Goal: Check status: Check status

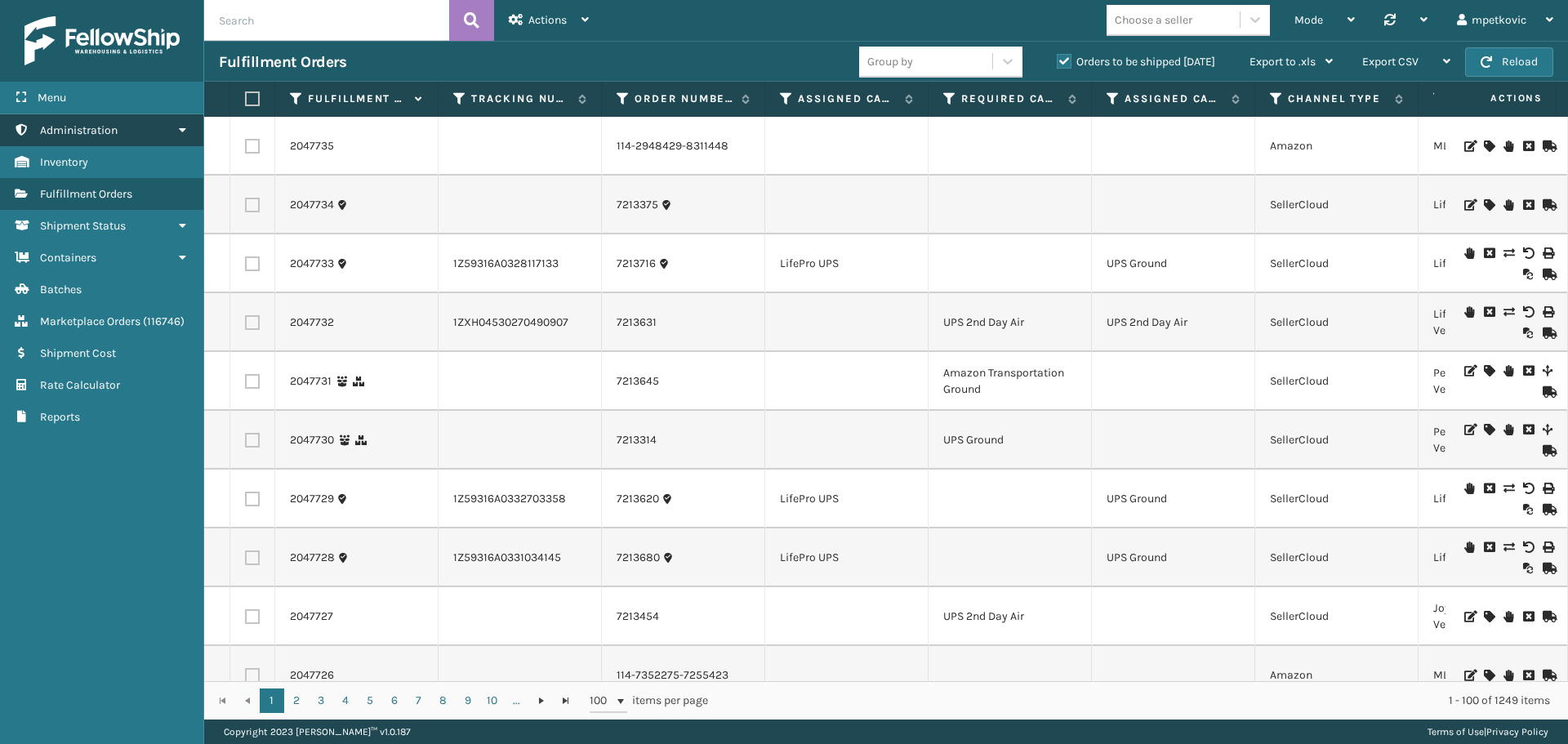
click at [183, 129] on icon at bounding box center [182, 129] width 13 height 11
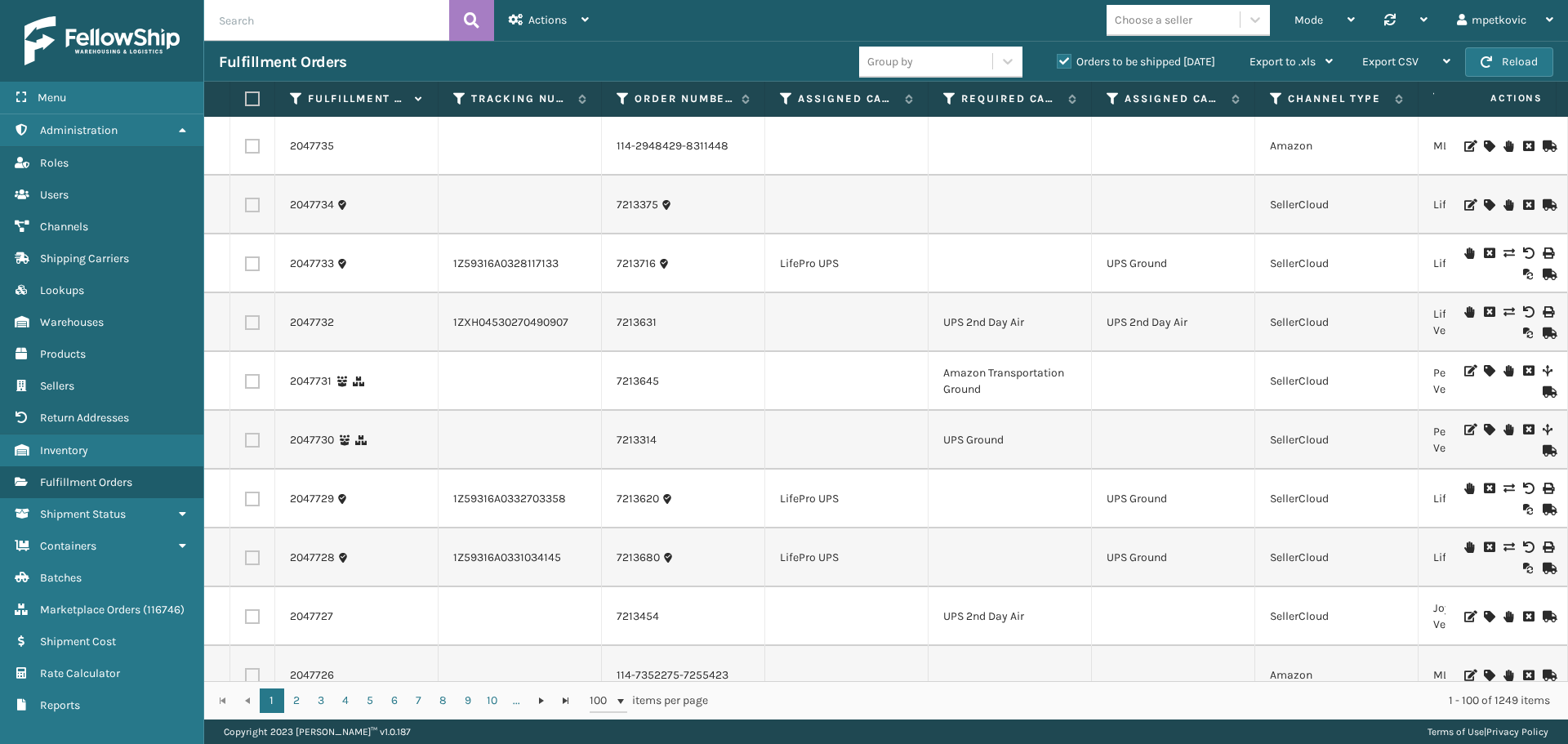
click at [338, 58] on h3 "Fulfillment Orders" at bounding box center [282, 62] width 128 height 20
click at [303, 51] on div "Fulfillment Orders Group by Orders to be shipped today Export to .xls Use ship …" at bounding box center [886, 62] width 1364 height 41
click at [246, 44] on div "Fulfillment Orders Group by Orders to be shipped today Export to .xls Use ship …" at bounding box center [886, 62] width 1364 height 41
click at [222, 51] on div "Fulfillment Orders Group by Orders to be shipped today Export to .xls Use ship …" at bounding box center [886, 62] width 1364 height 41
click at [271, 27] on input "text" at bounding box center [326, 21] width 245 height 41
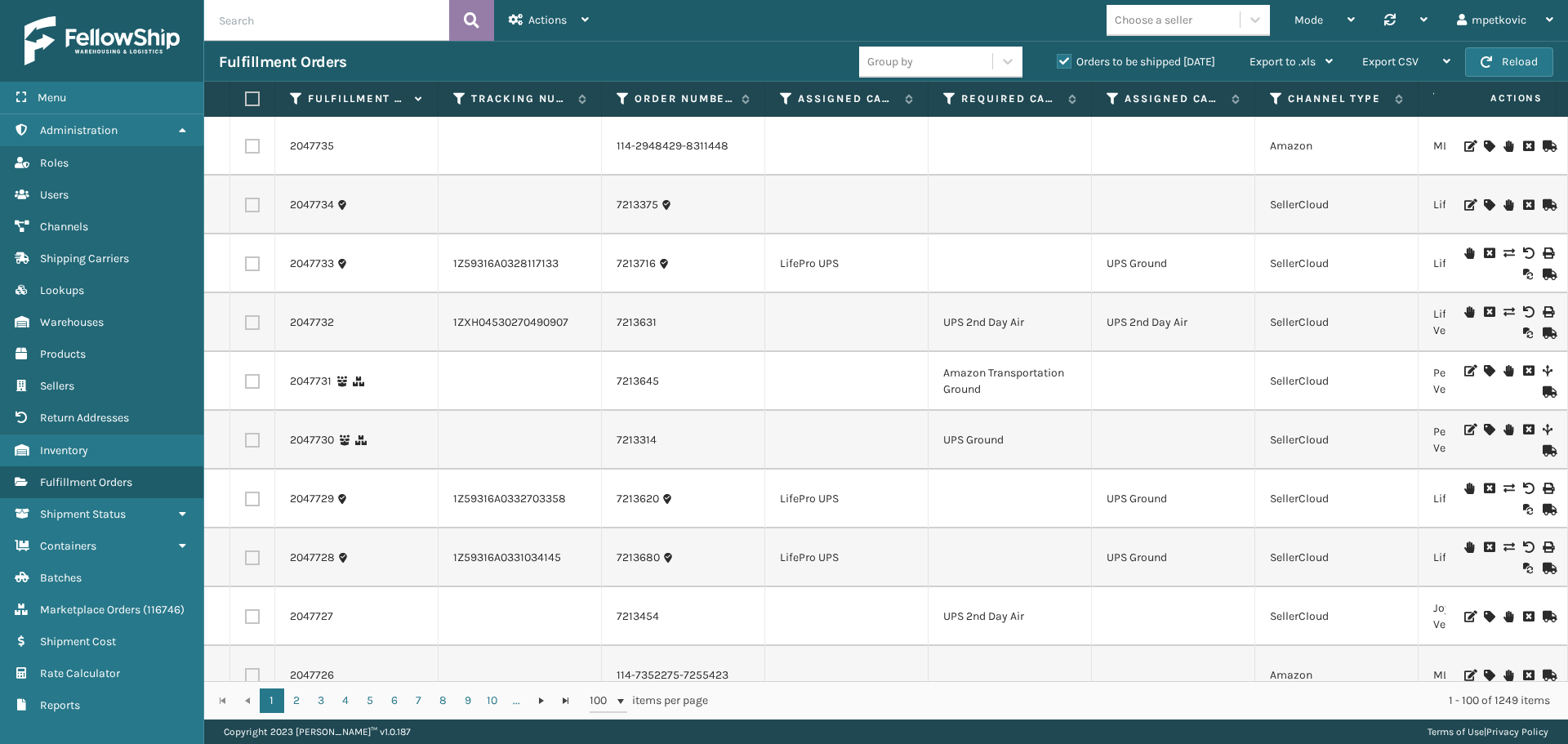
paste input "6237893"
type input "6237893"
click at [496, 24] on div "Actions Settings Remove All Filters Track Fulfillment Order Export Labels Bulk …" at bounding box center [549, 21] width 110 height 41
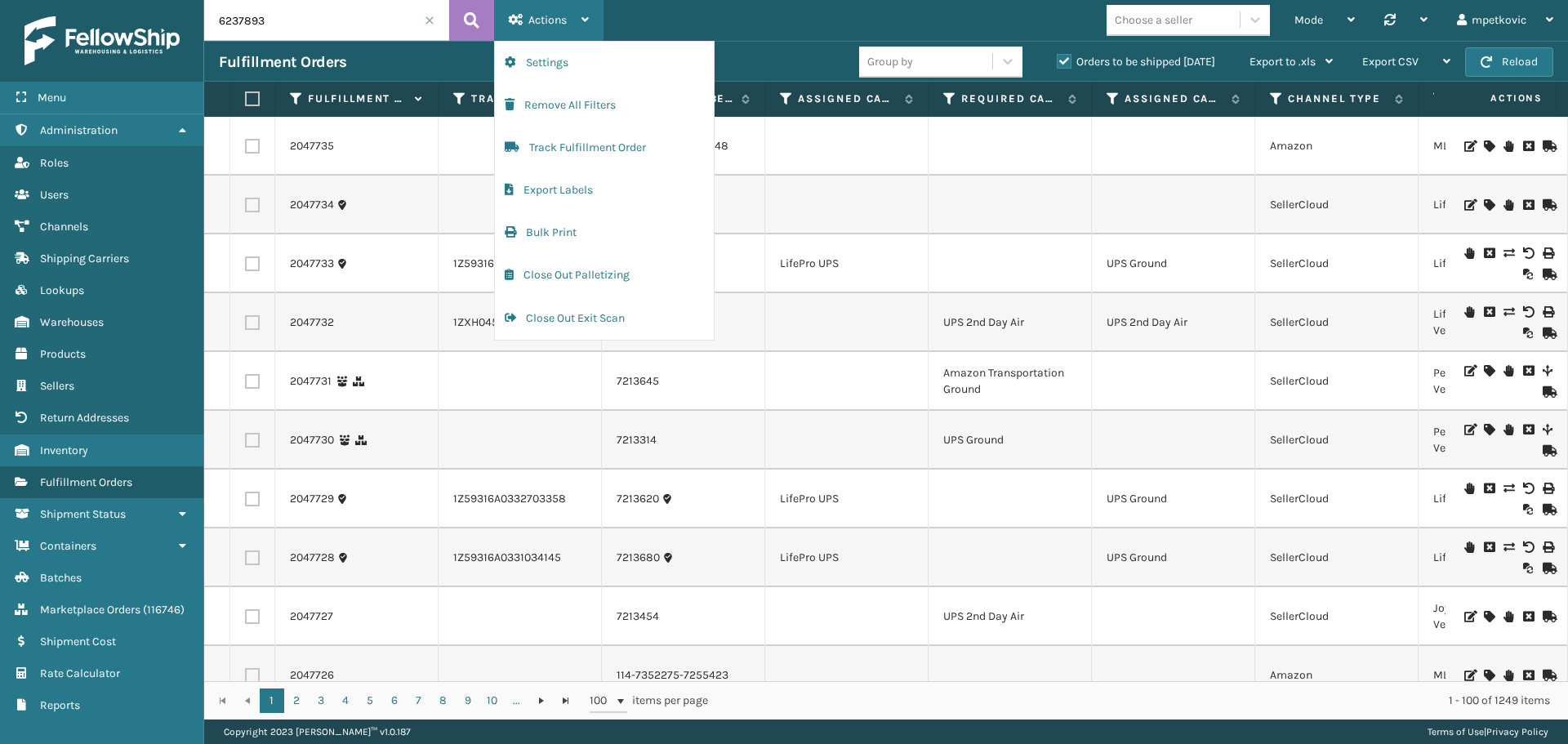
click at [511, 19] on icon at bounding box center [516, 19] width 15 height 11
click at [481, 19] on button at bounding box center [471, 21] width 45 height 41
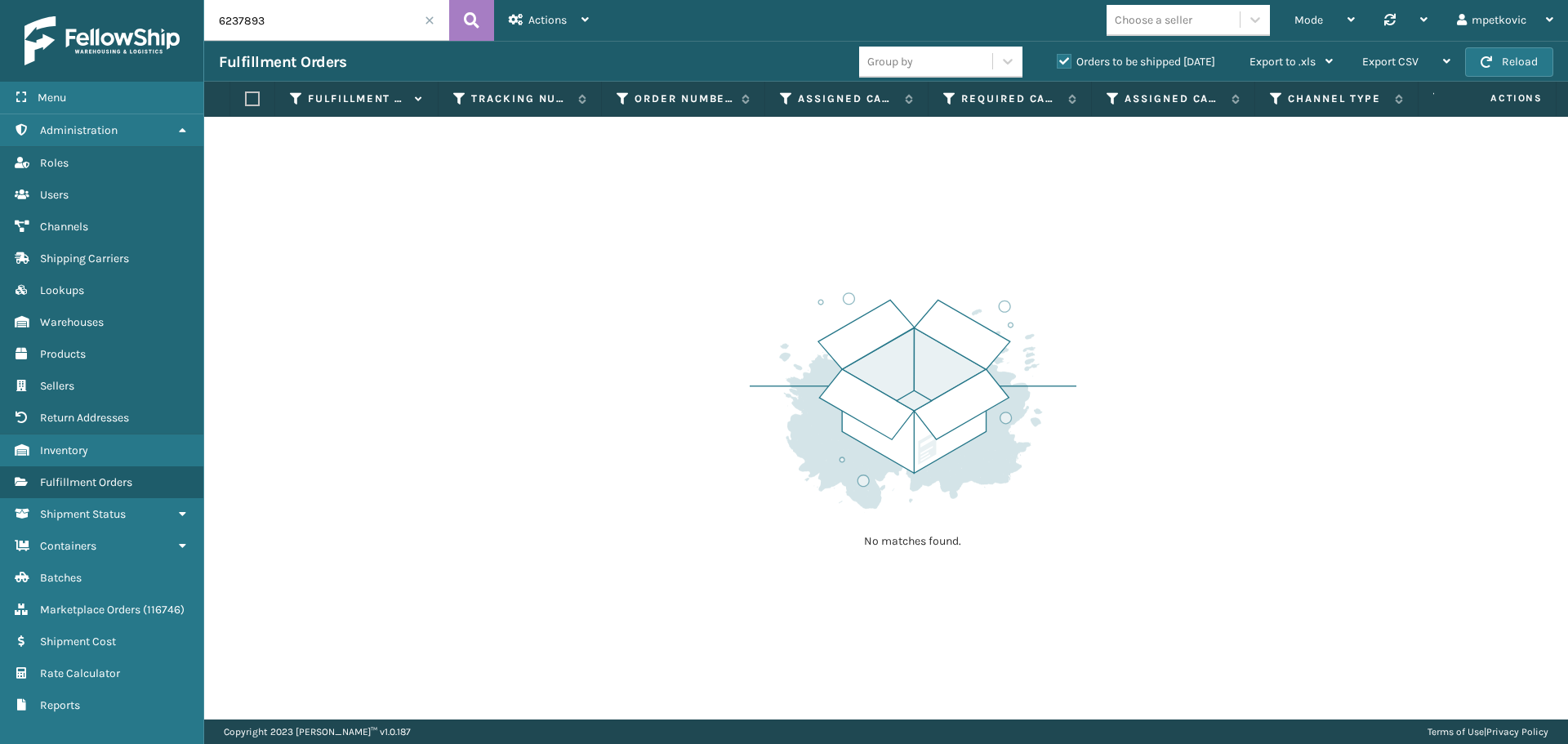
click at [1095, 58] on label "Orders to be shipped [DATE]" at bounding box center [1135, 62] width 159 height 14
click at [1057, 58] on input "Orders to be shipped [DATE]" at bounding box center [1056, 57] width 1 height 10
click at [554, 6] on div "Actions" at bounding box center [548, 21] width 80 height 41
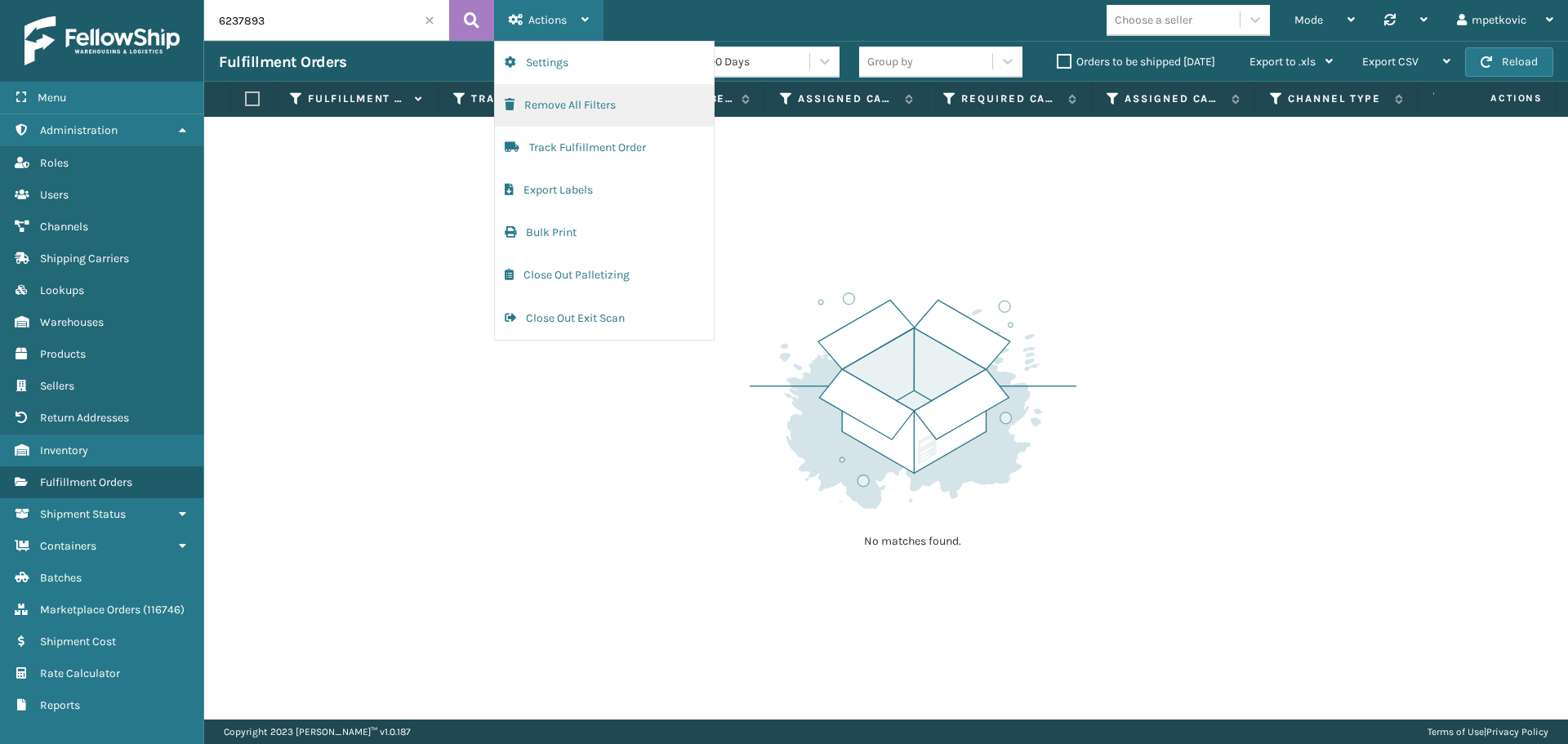
click at [560, 108] on button "Remove All Filters" at bounding box center [604, 105] width 218 height 43
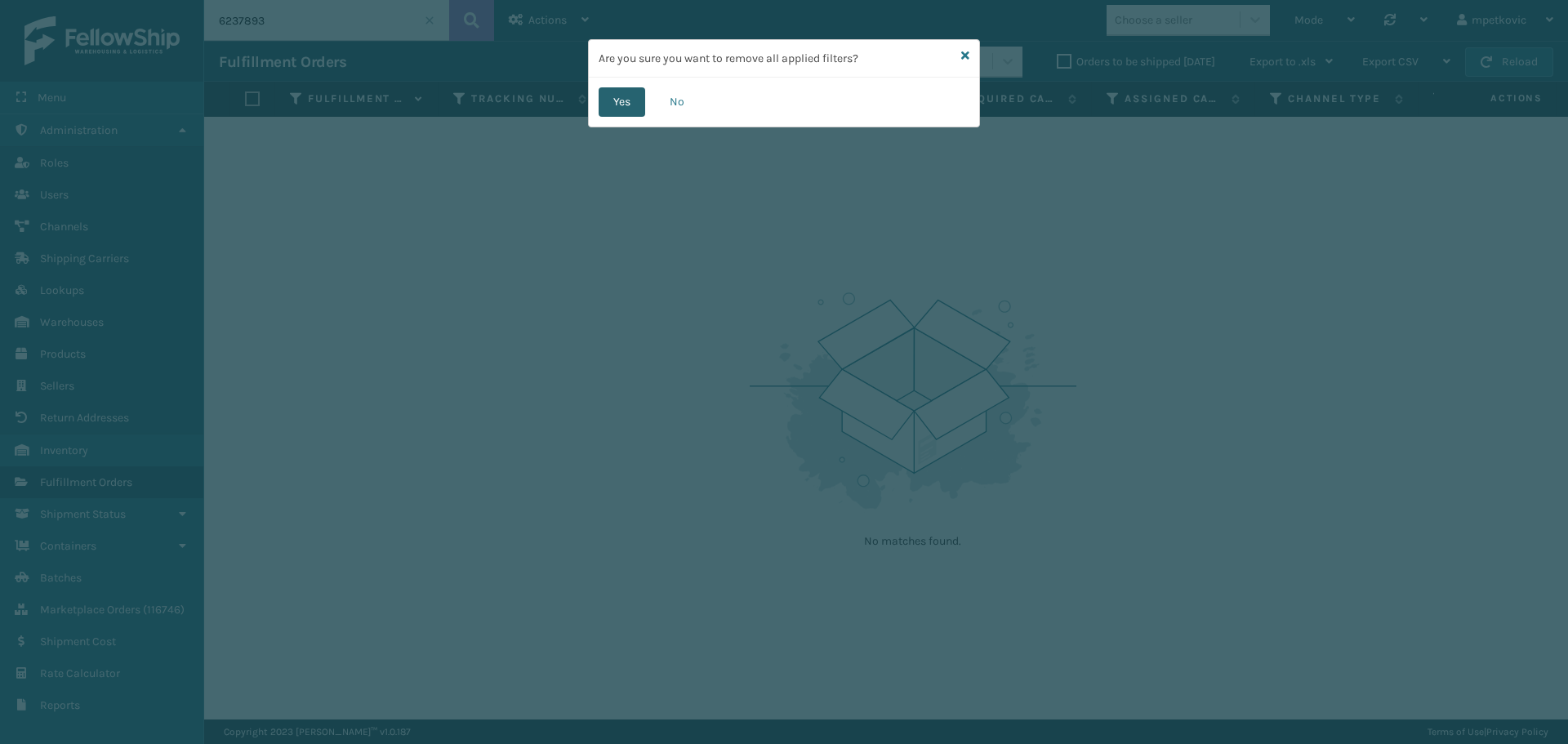
click at [604, 104] on button "Yes" at bounding box center [622, 102] width 46 height 29
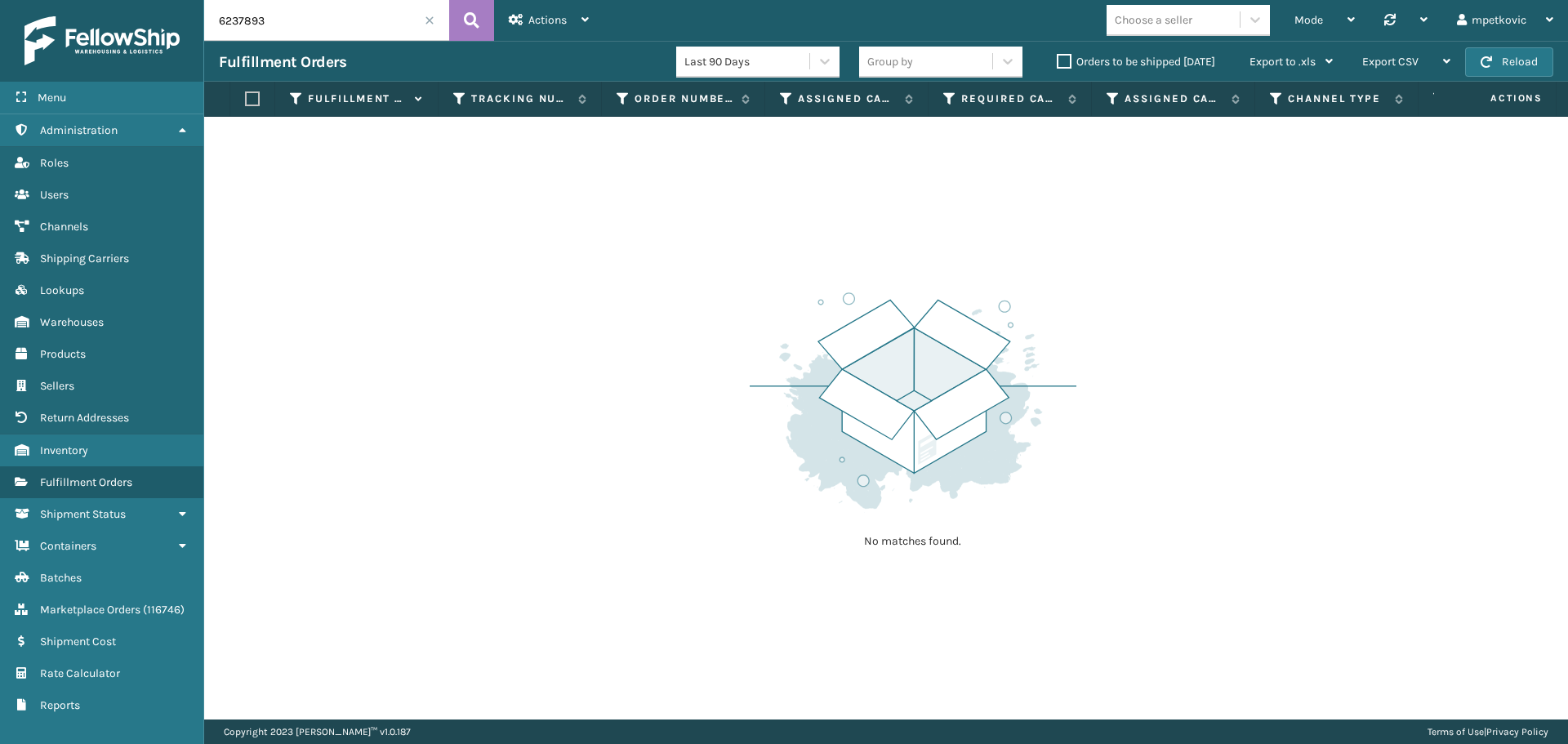
click at [1085, 64] on label "Orders to be shipped [DATE]" at bounding box center [1135, 62] width 159 height 14
click at [1057, 63] on input "Orders to be shipped [DATE]" at bounding box center [1056, 57] width 1 height 10
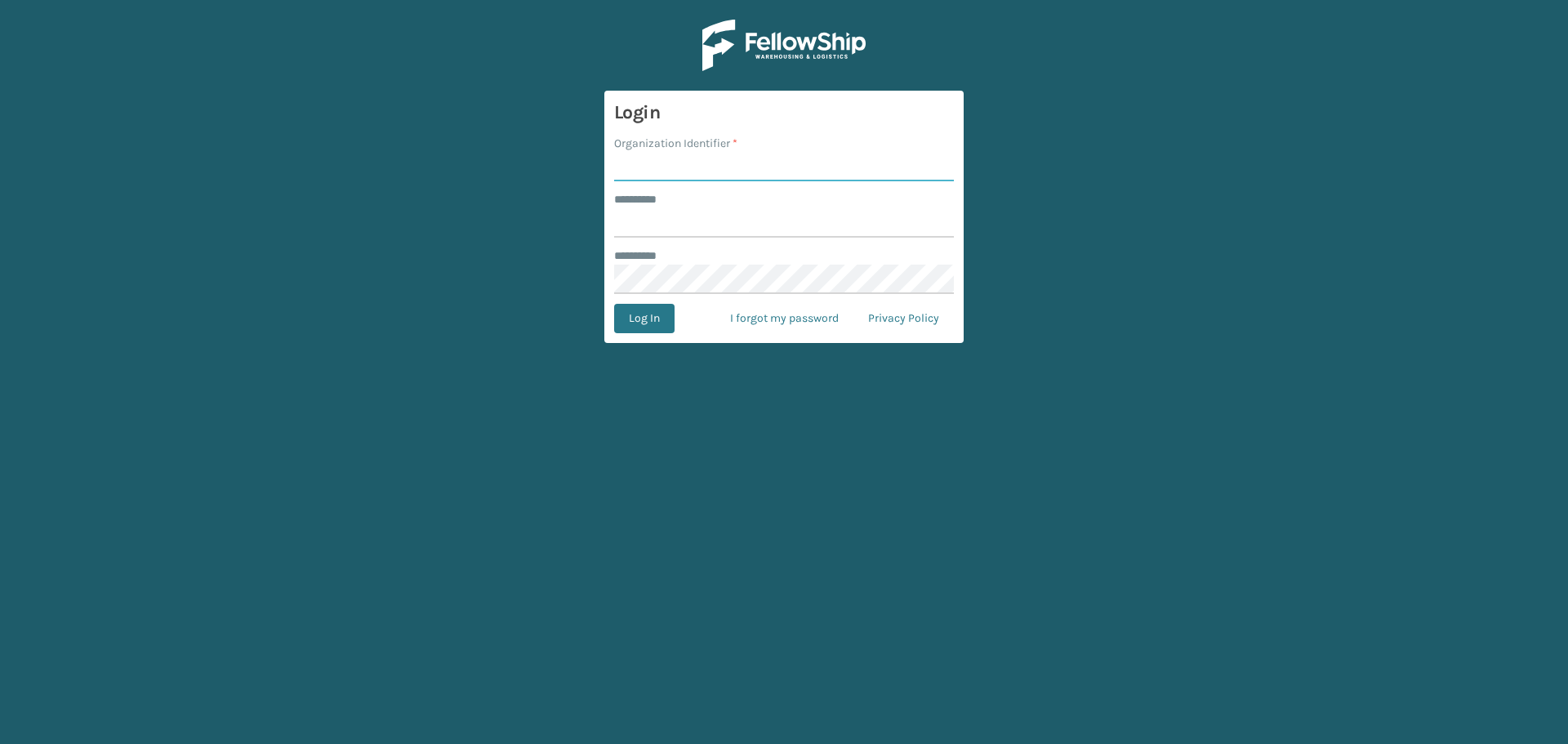
click at [707, 168] on input "Organization Identifier *" at bounding box center [784, 166] width 340 height 29
type input "superadminorganization"
click at [755, 213] on input "******** *" at bounding box center [784, 223] width 340 height 29
type input "*********"
drag, startPoint x: 666, startPoint y: 323, endPoint x: 590, endPoint y: 294, distance: 81.3
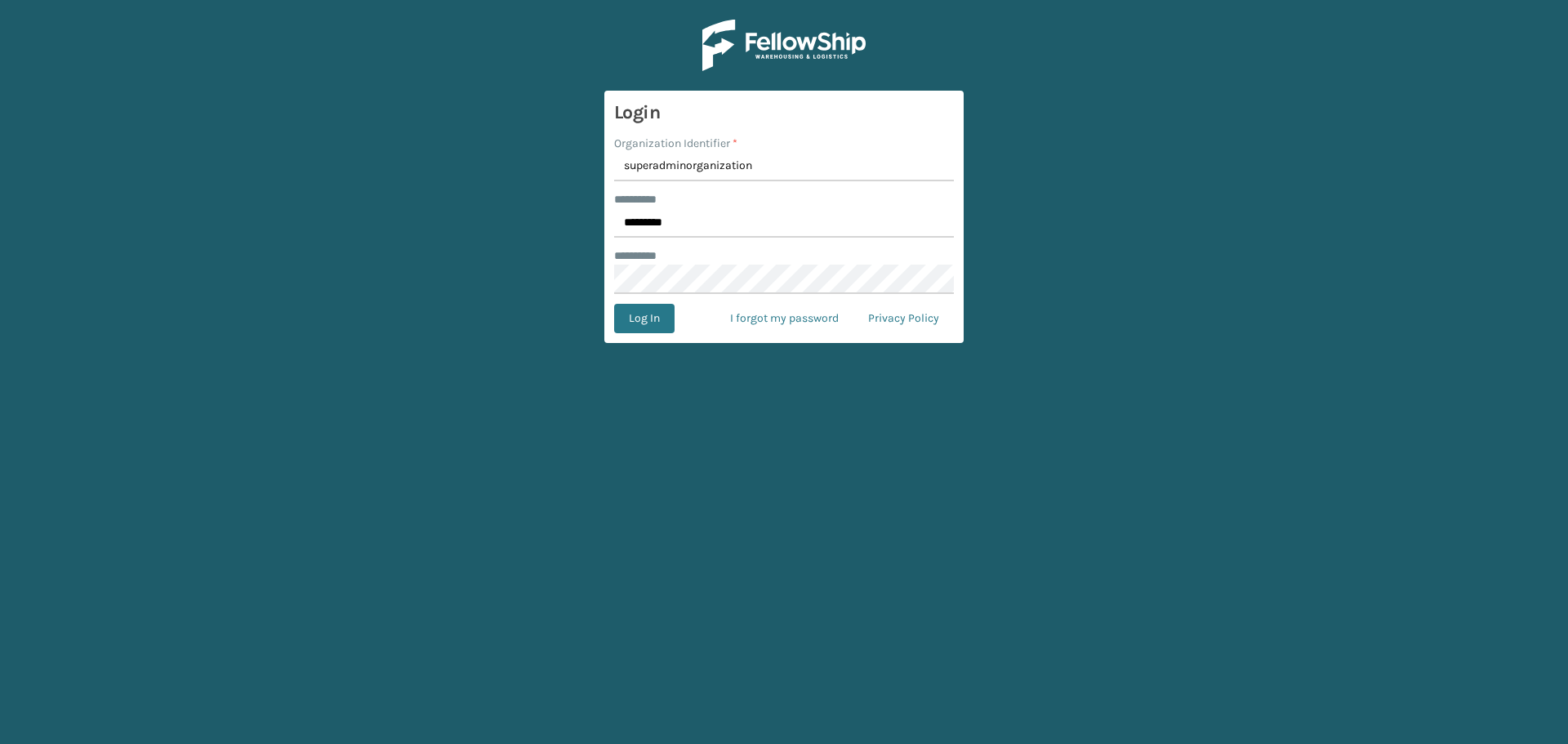
click at [665, 323] on button "Log In" at bounding box center [644, 319] width 61 height 29
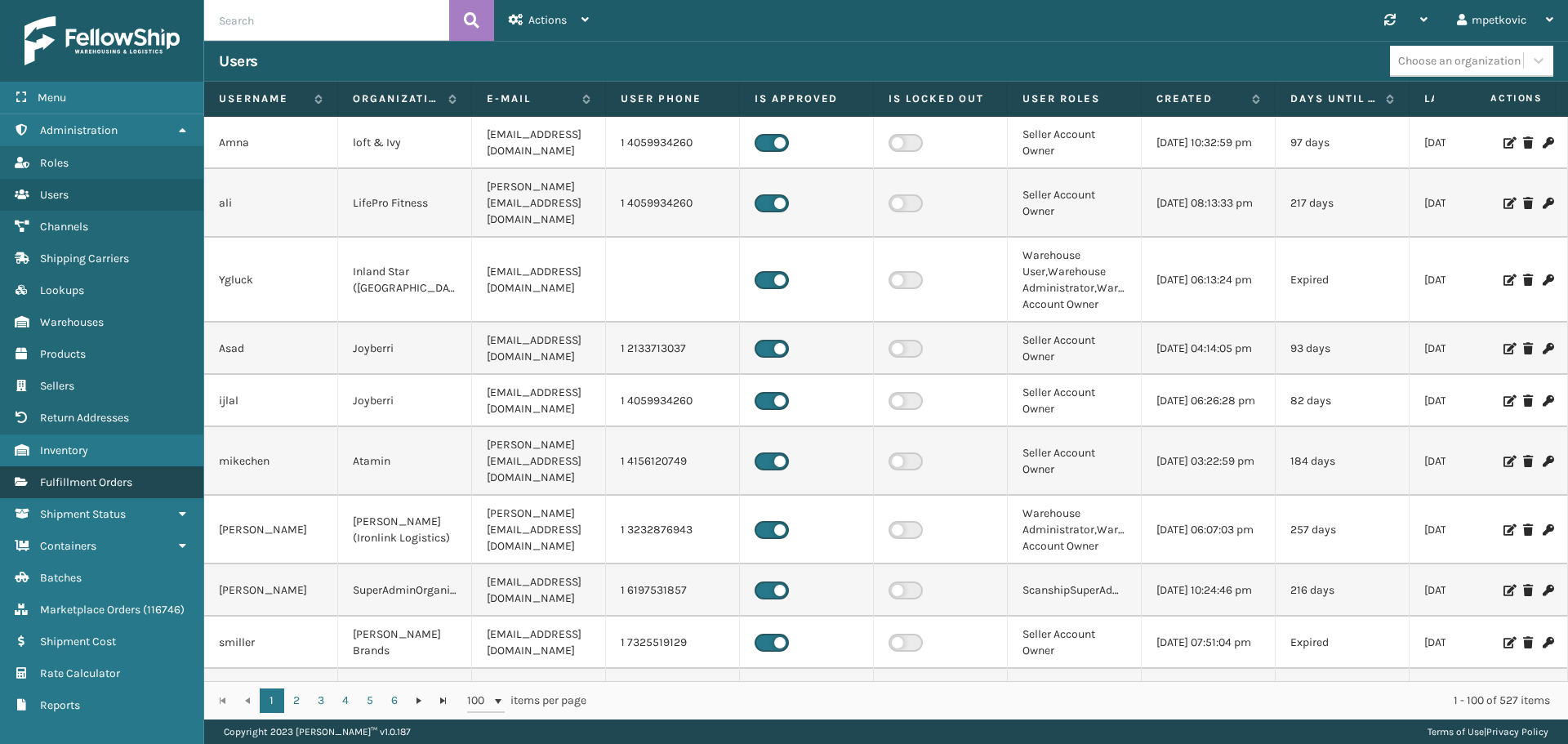
click at [118, 480] on span "Fulfillment Orders" at bounding box center [87, 483] width 93 height 14
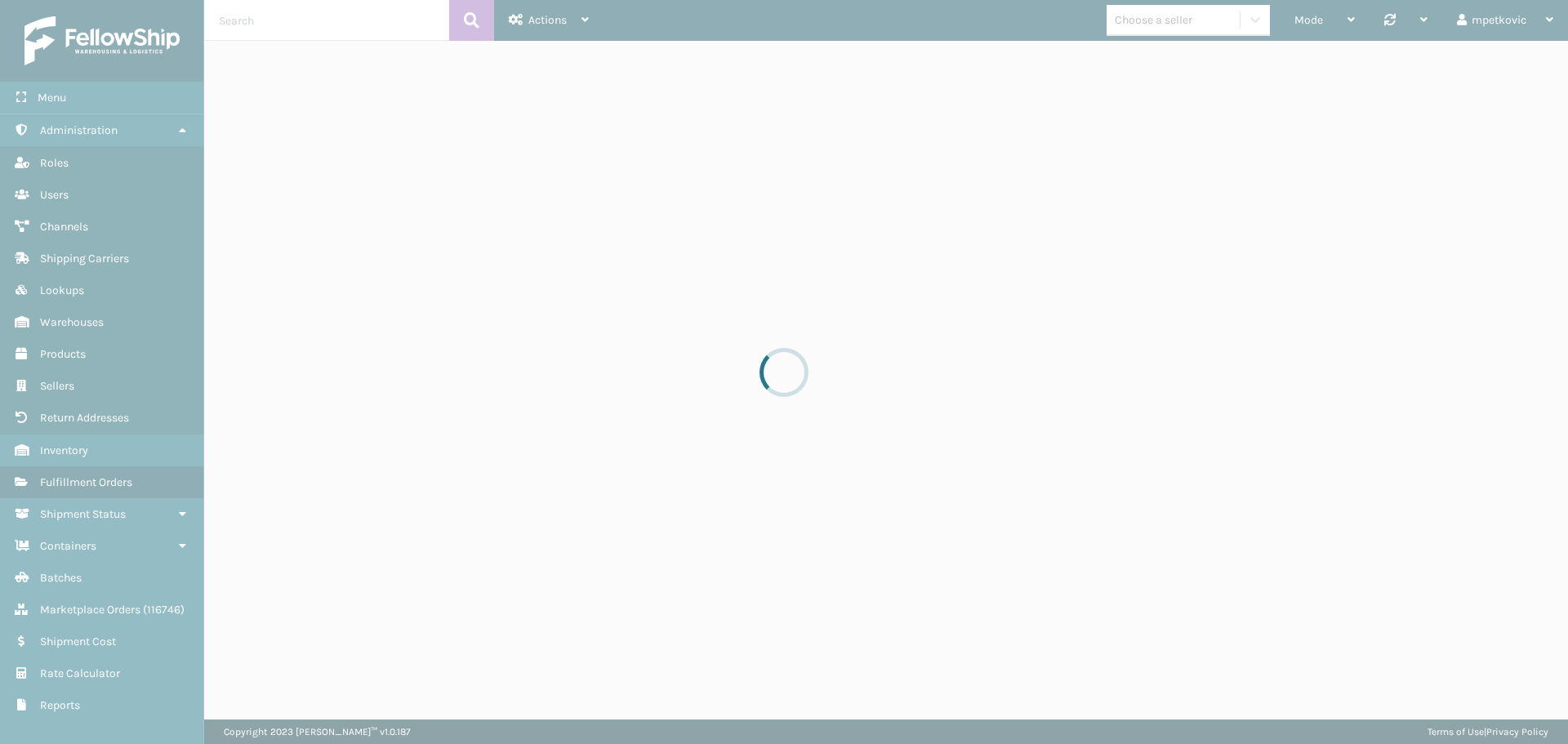
click at [338, 24] on div at bounding box center [784, 372] width 1568 height 744
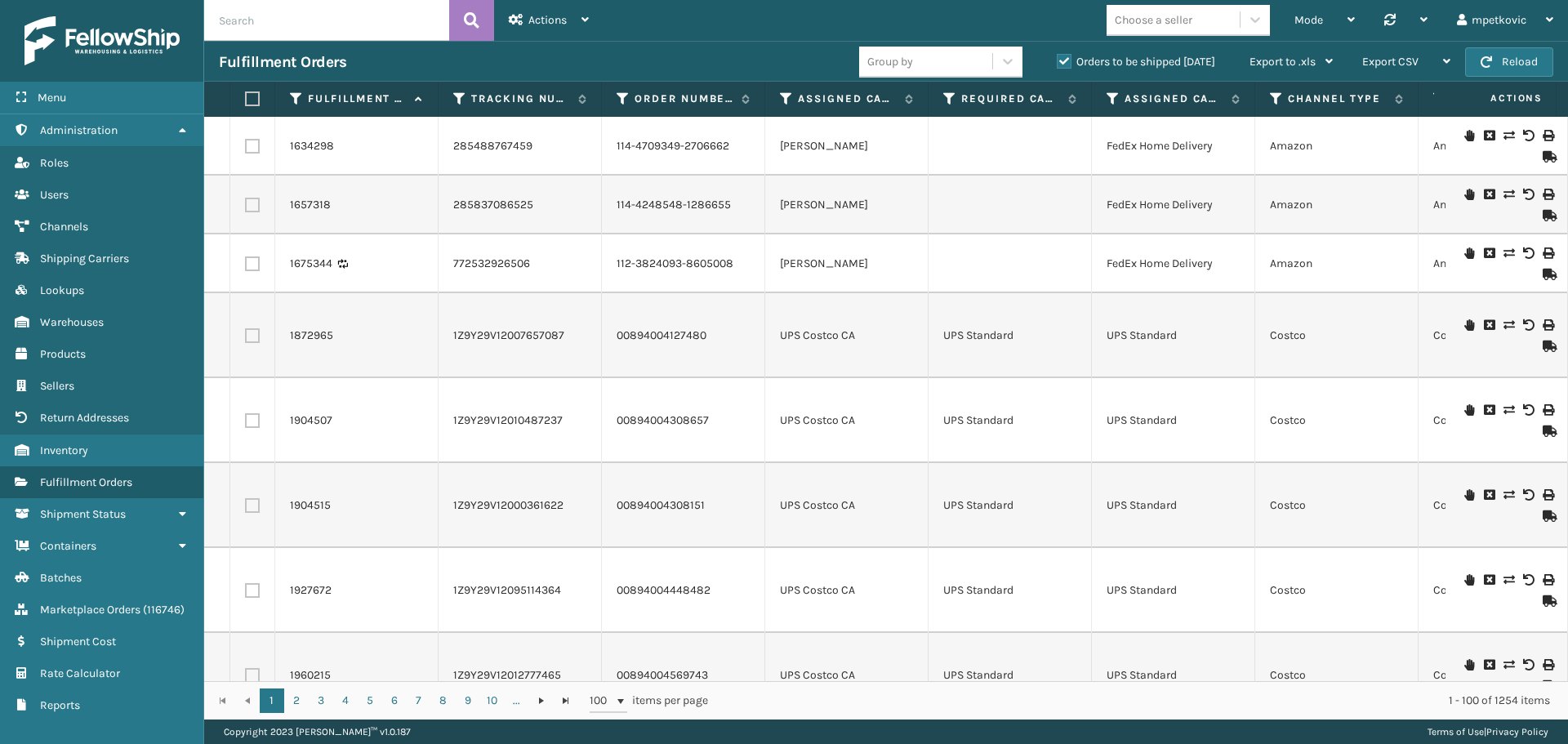
click at [299, 21] on input "text" at bounding box center [326, 21] width 245 height 41
paste input "6237893"
type input "6237893"
click at [464, 21] on icon at bounding box center [471, 21] width 15 height 25
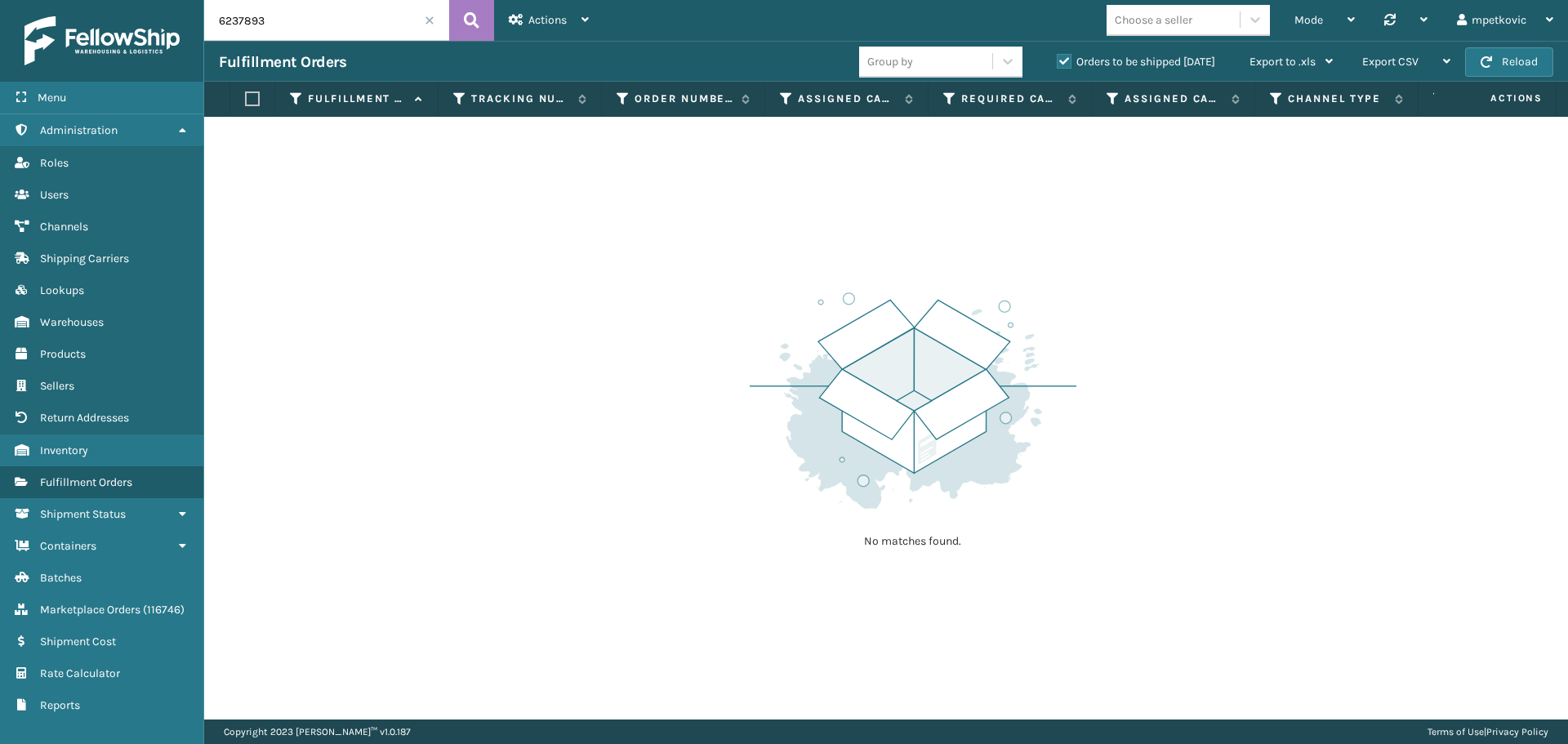
click at [1151, 63] on label "Orders to be shipped [DATE]" at bounding box center [1135, 62] width 159 height 14
click at [1057, 63] on input "Orders to be shipped [DATE]" at bounding box center [1056, 57] width 1 height 10
click at [745, 202] on div "No matches found." at bounding box center [886, 417] width 1364 height 603
click at [805, 64] on div "Last 90 Days" at bounding box center [748, 62] width 127 height 17
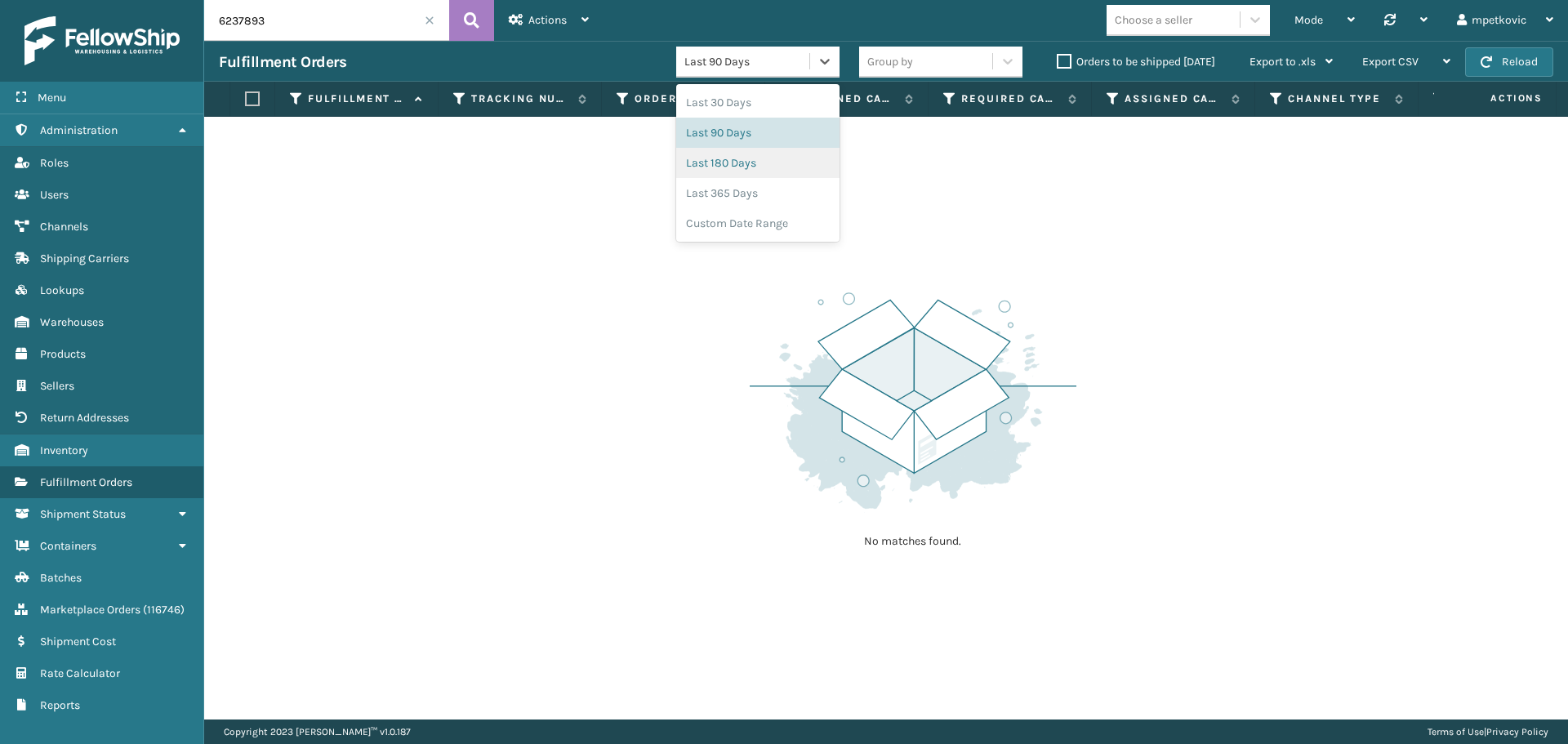
click at [742, 160] on div "Last 180 Days" at bounding box center [757, 163] width 164 height 30
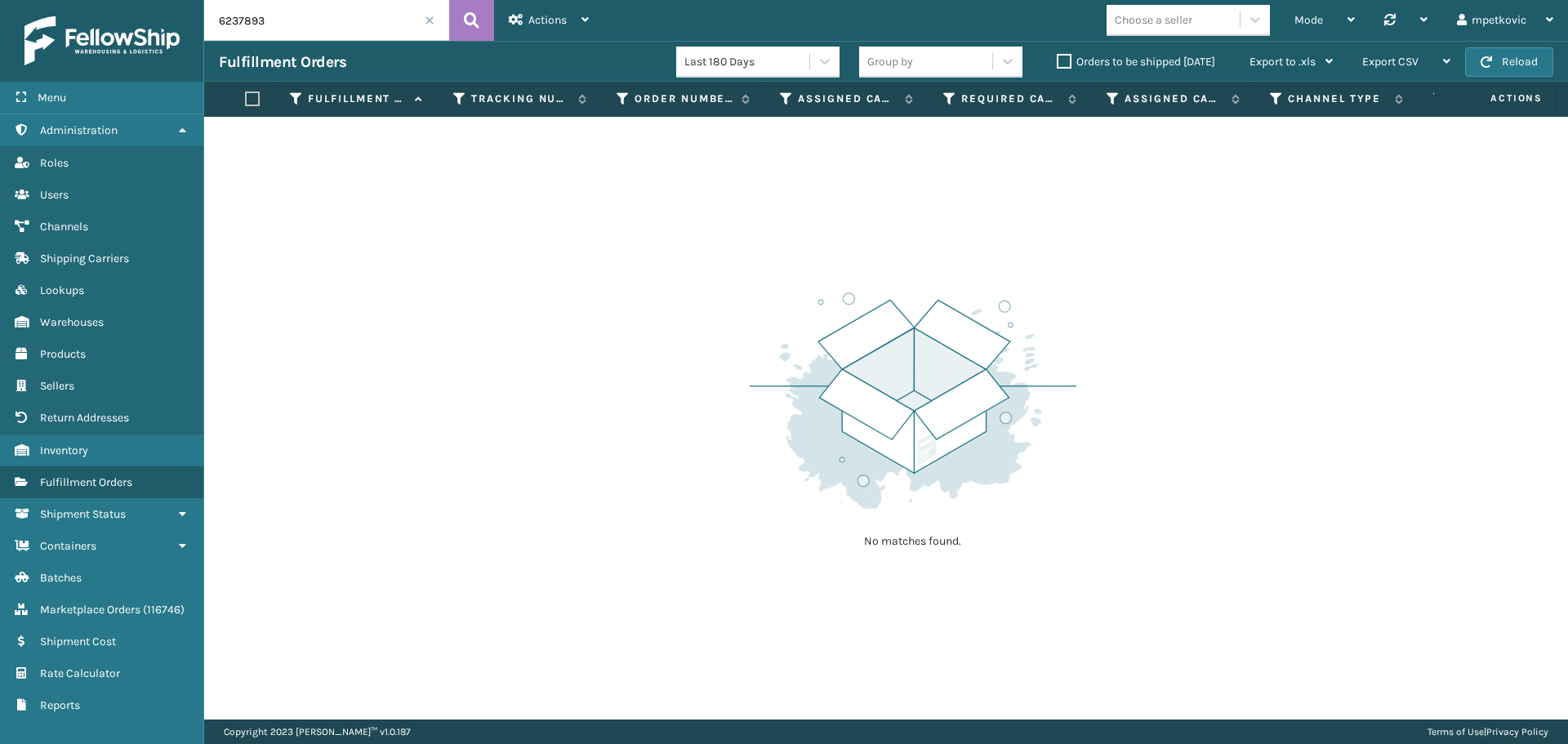
click at [763, 74] on div "Last 180 Days" at bounding box center [757, 62] width 164 height 31
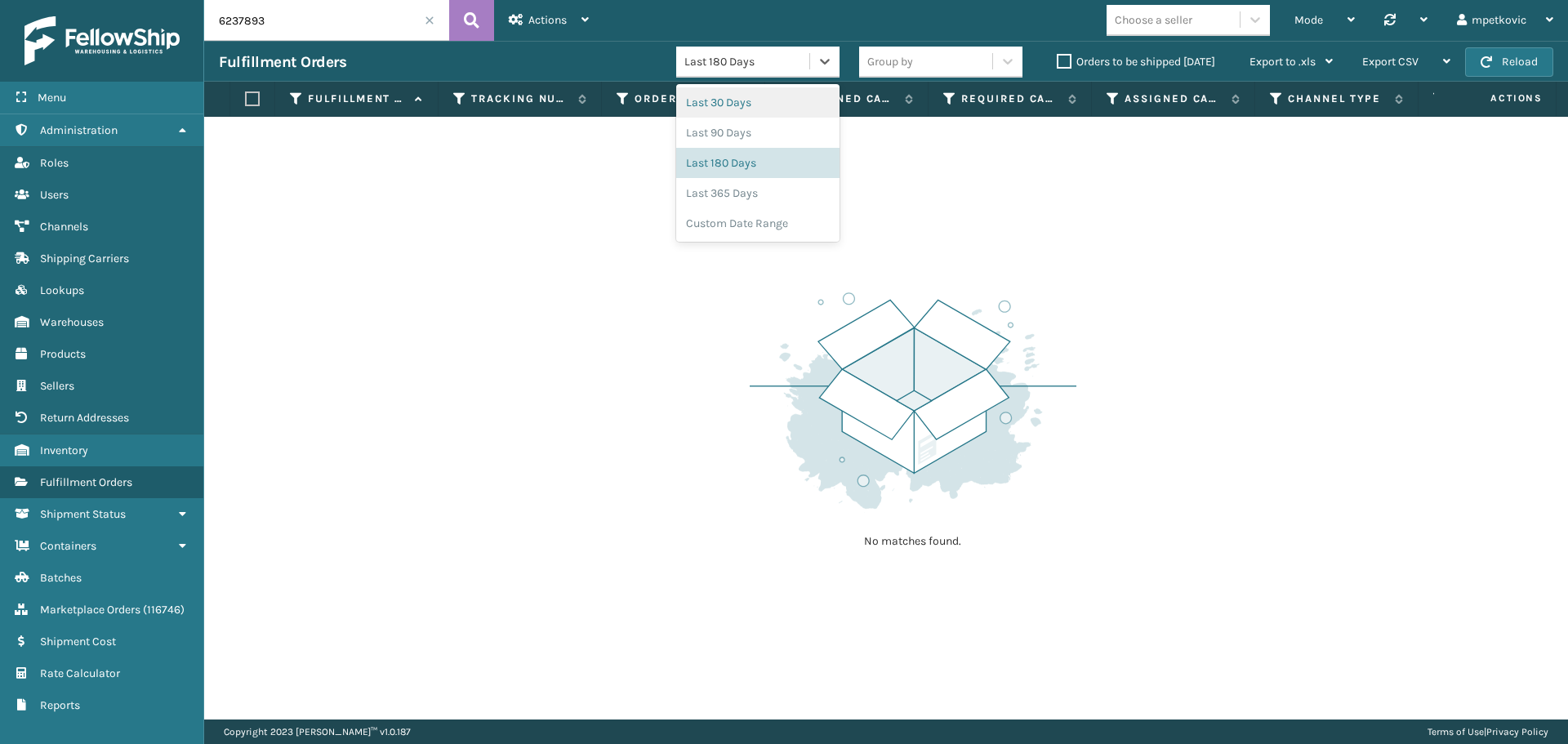
click at [752, 100] on div "Last 30 Days" at bounding box center [757, 102] width 164 height 30
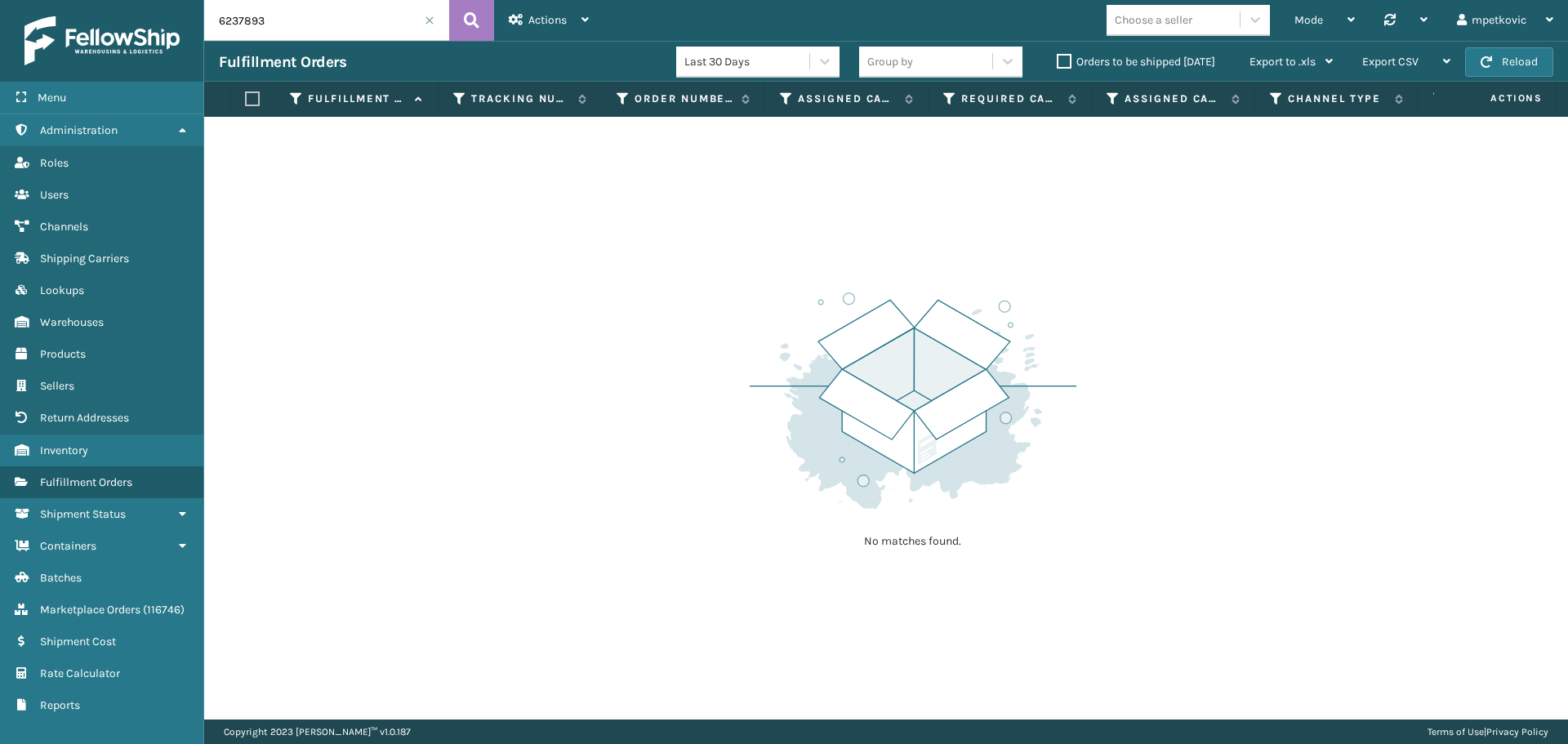
click at [759, 74] on div "Last 30 Days" at bounding box center [757, 62] width 164 height 31
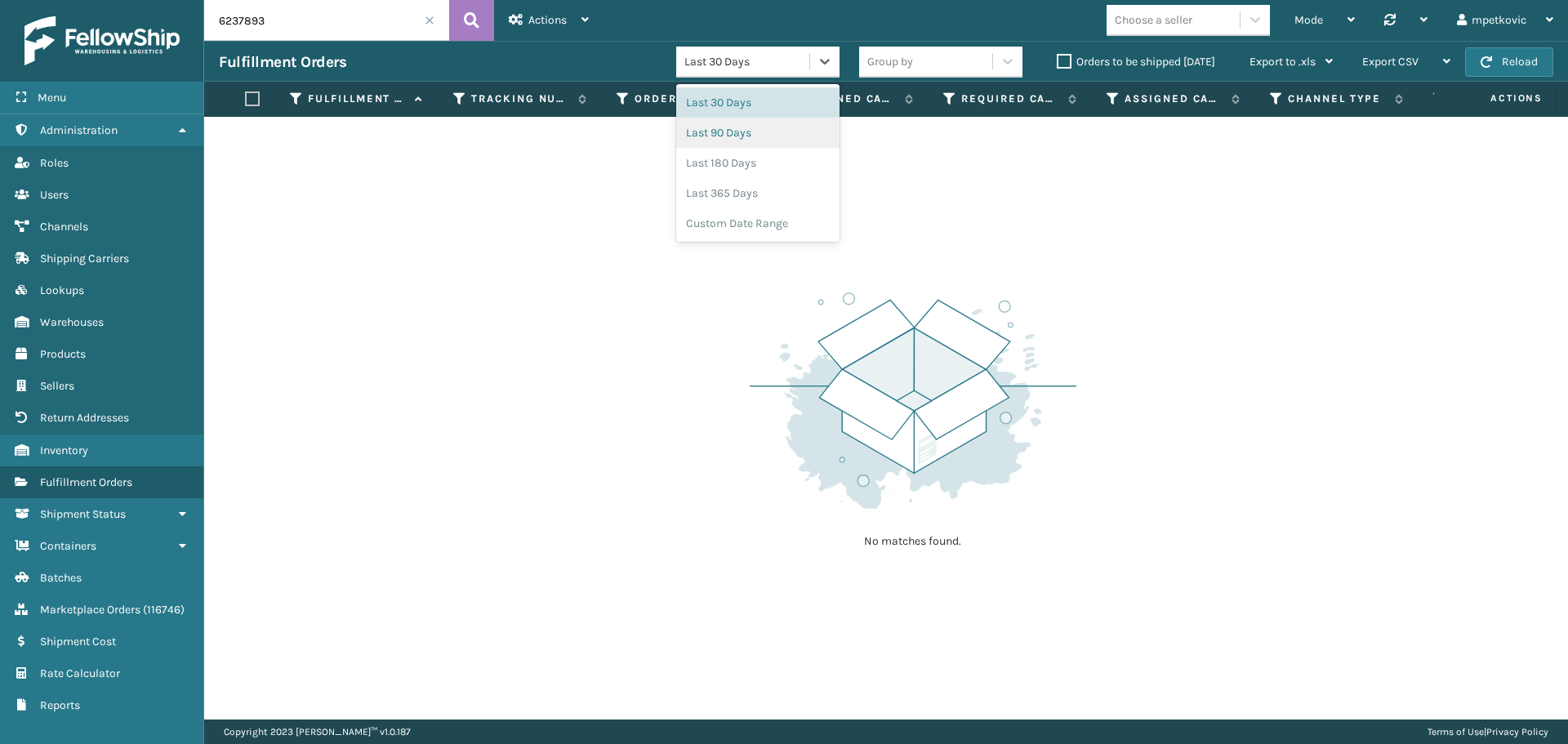
click at [765, 132] on div "Last 90 Days" at bounding box center [757, 132] width 164 height 30
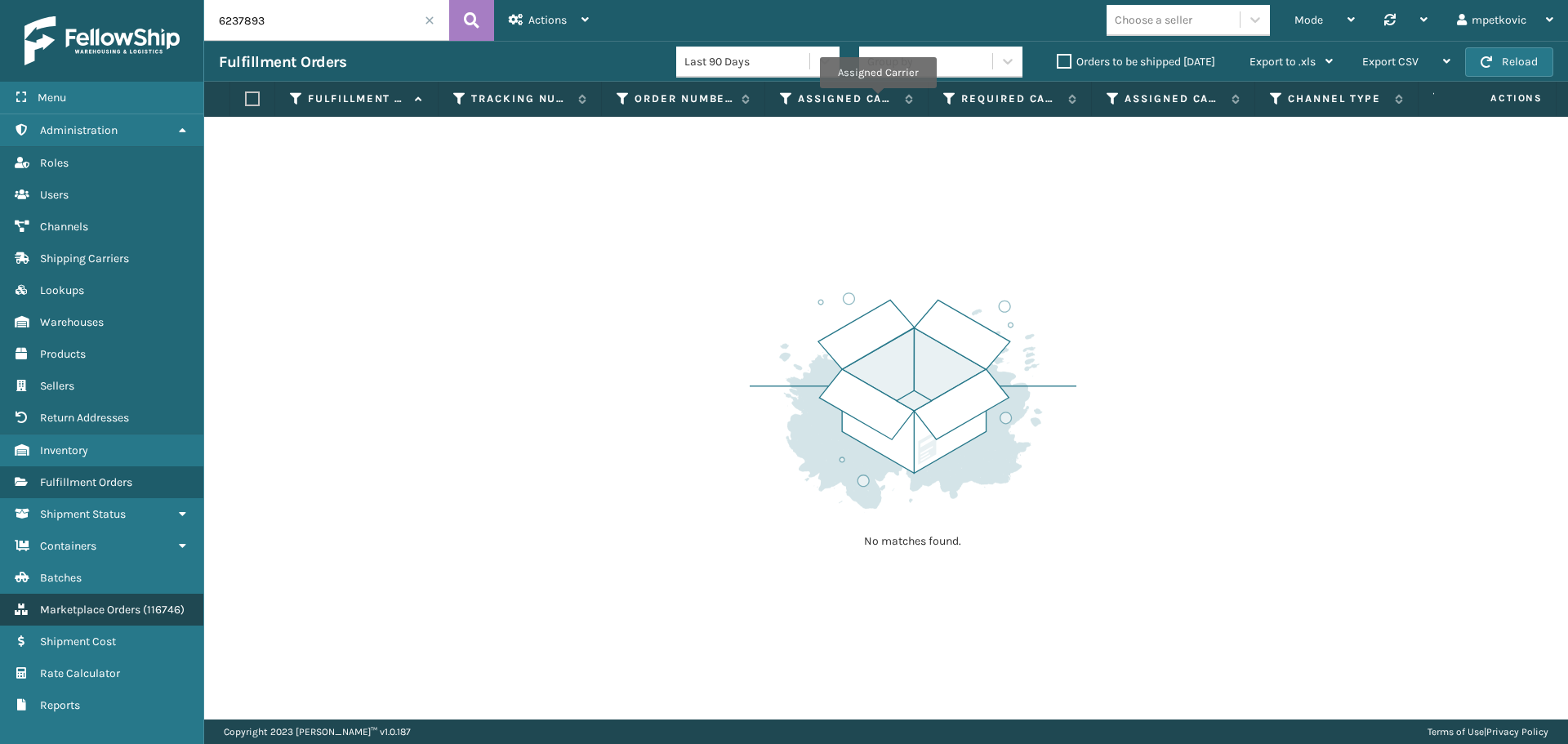
click at [128, 602] on link "Marketplace Orders ( 116746 )" at bounding box center [101, 609] width 203 height 32
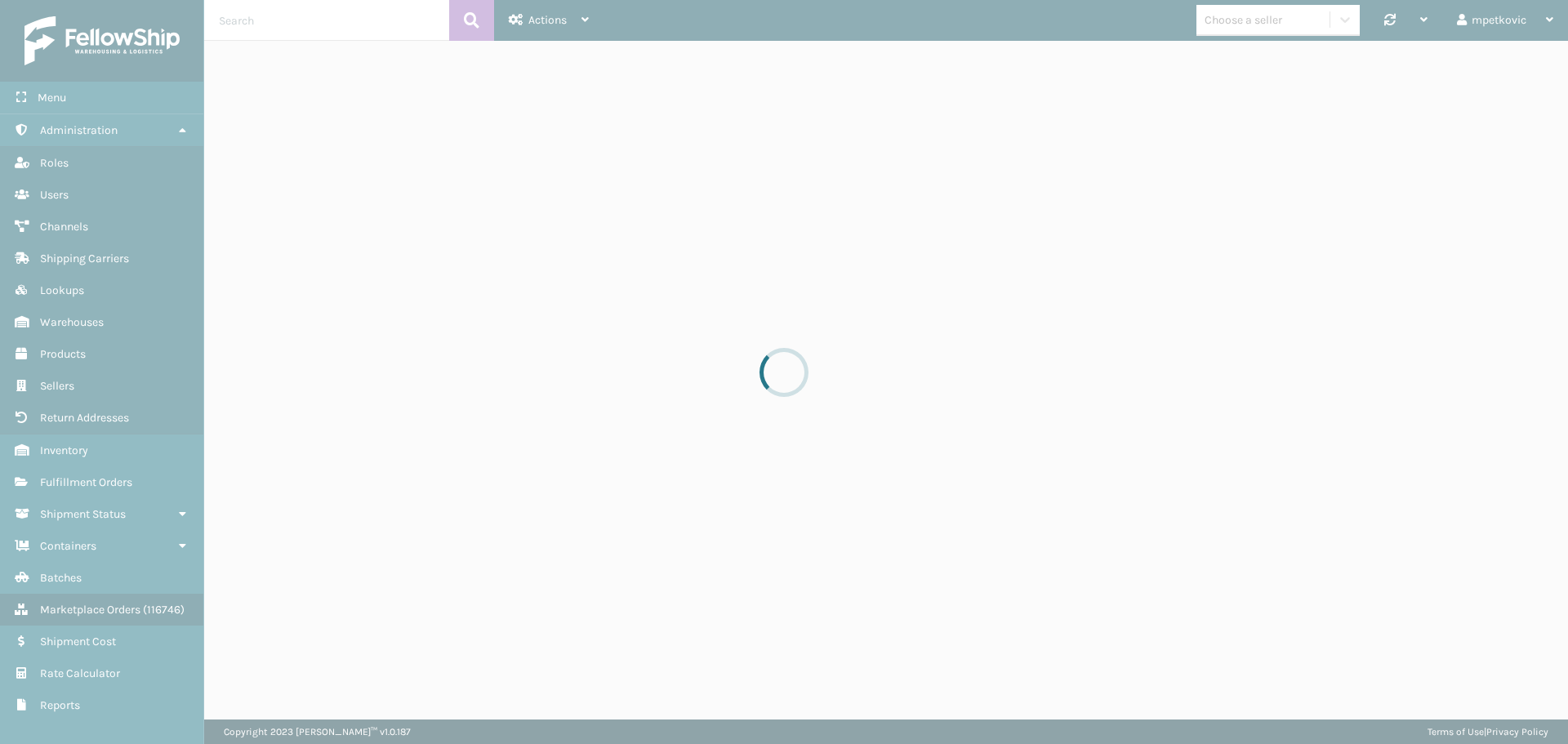
click at [287, 14] on div at bounding box center [784, 372] width 1568 height 744
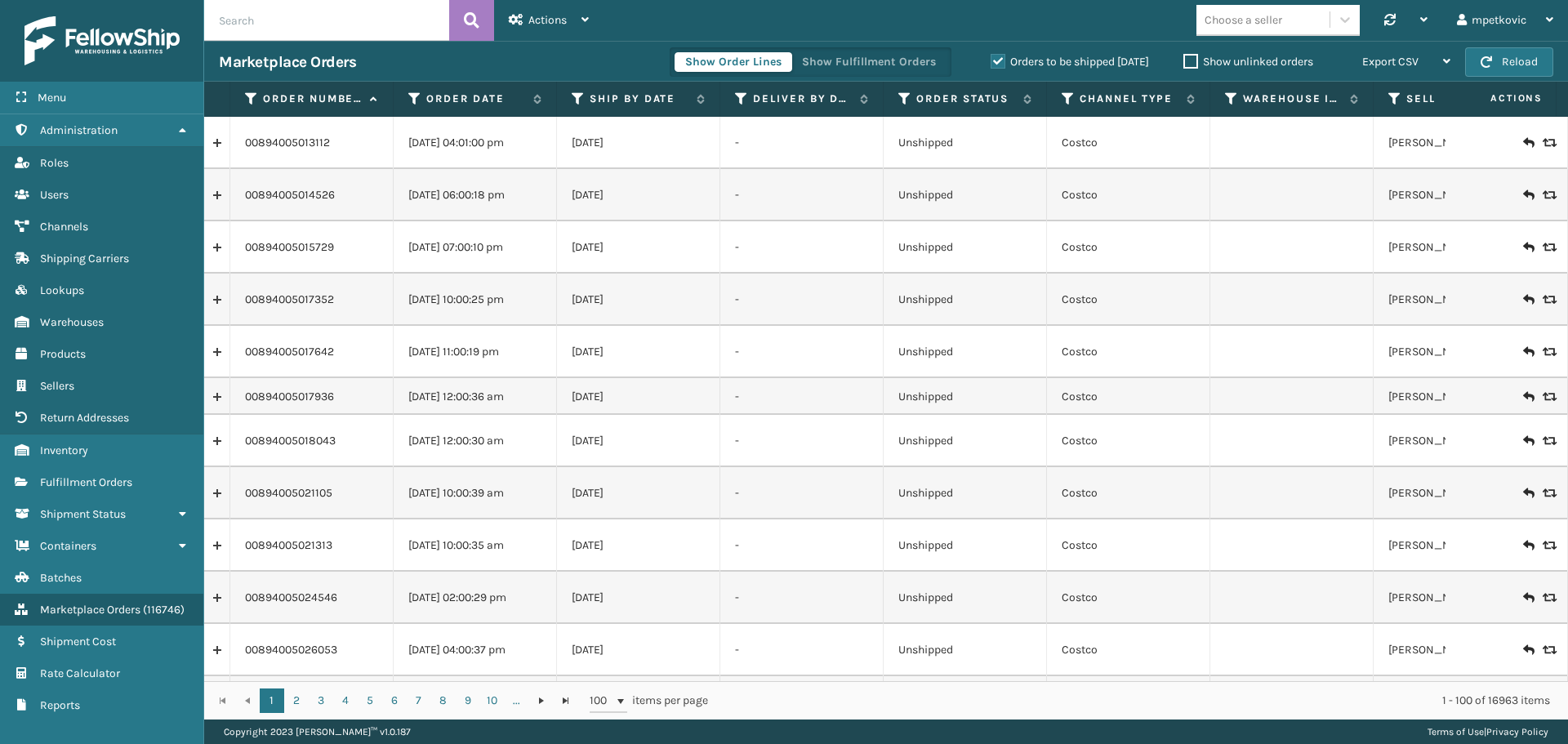
click at [282, 22] on input "text" at bounding box center [326, 21] width 245 height 41
paste input "6237893"
click at [458, 14] on button at bounding box center [471, 21] width 45 height 41
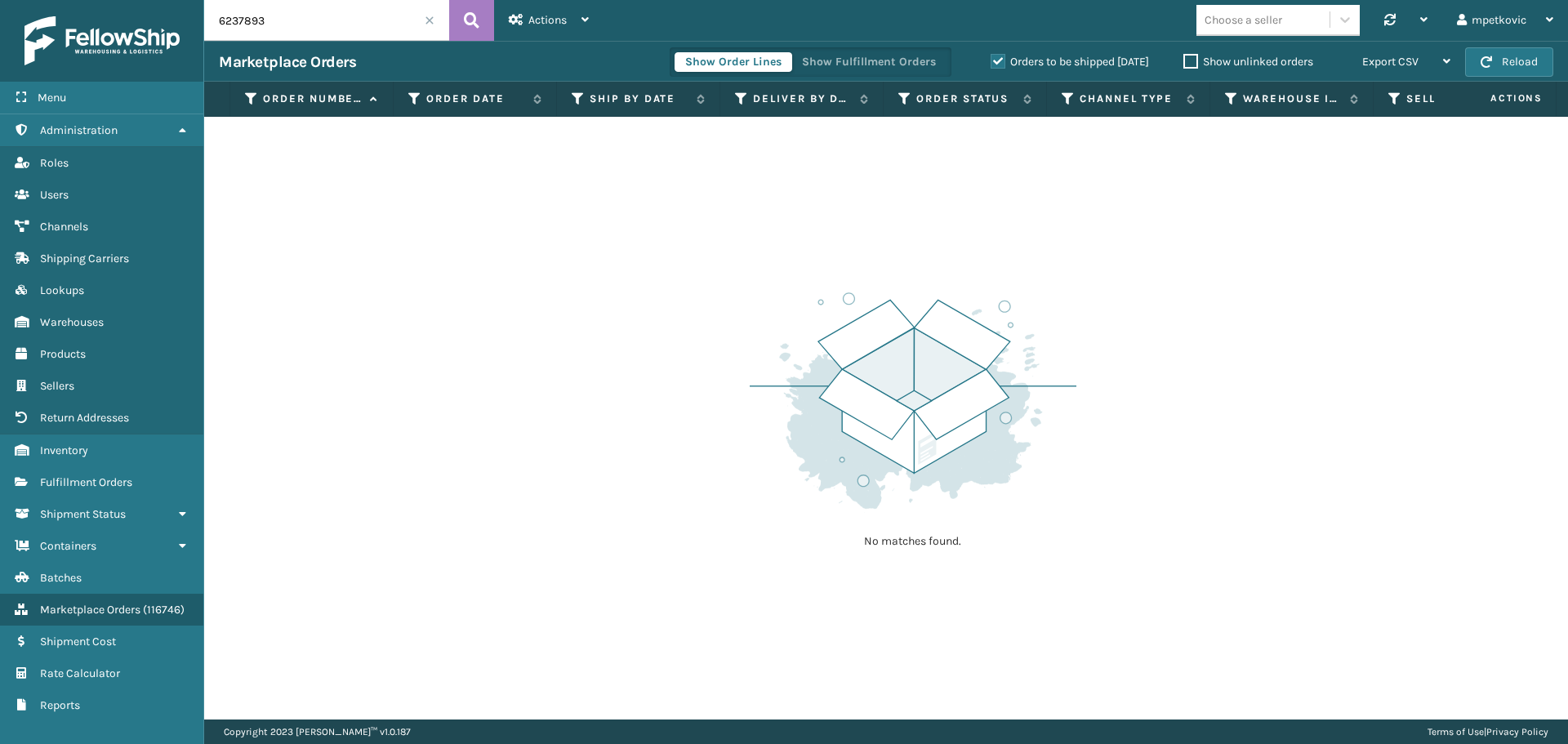
click at [1024, 69] on div "Orders to be shipped [DATE]" at bounding box center [1072, 62] width 193 height 20
click at [1021, 61] on label "Orders to be shipped [DATE]" at bounding box center [1069, 62] width 159 height 14
click at [991, 61] on input "Orders to be shipped [DATE]" at bounding box center [990, 57] width 1 height 10
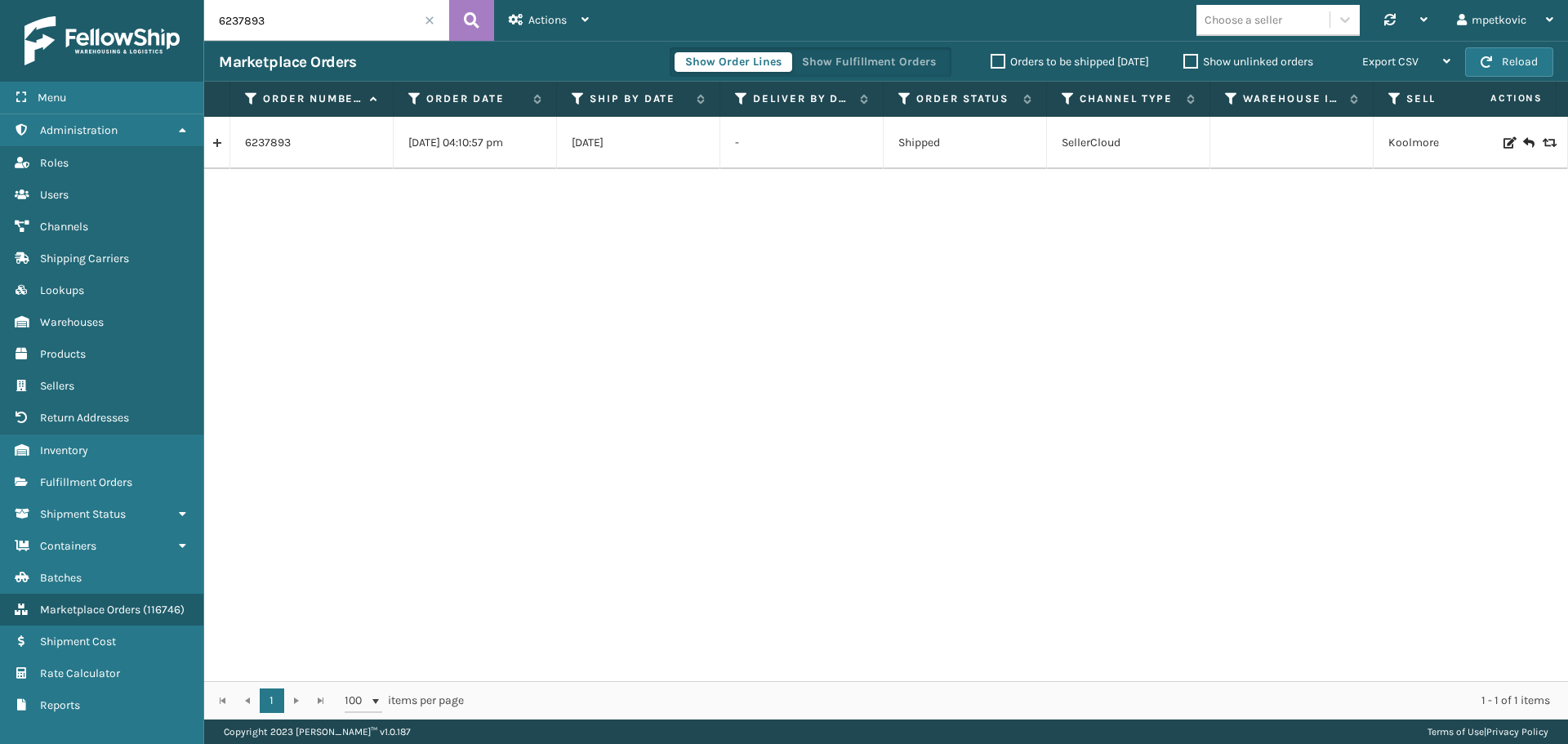
click at [360, 215] on div "6237893 [DATE] 04:10:57 pm 02/08/2024 - Shipped SellerCloud [GEOGRAPHIC_DATA] K…" at bounding box center [886, 399] width 1364 height 565
drag, startPoint x: 325, startPoint y: 151, endPoint x: 246, endPoint y: 149, distance: 79.0
click at [246, 149] on td "6237893" at bounding box center [312, 142] width 164 height 52
copy link "6237893"
click at [218, 139] on link at bounding box center [217, 143] width 26 height 27
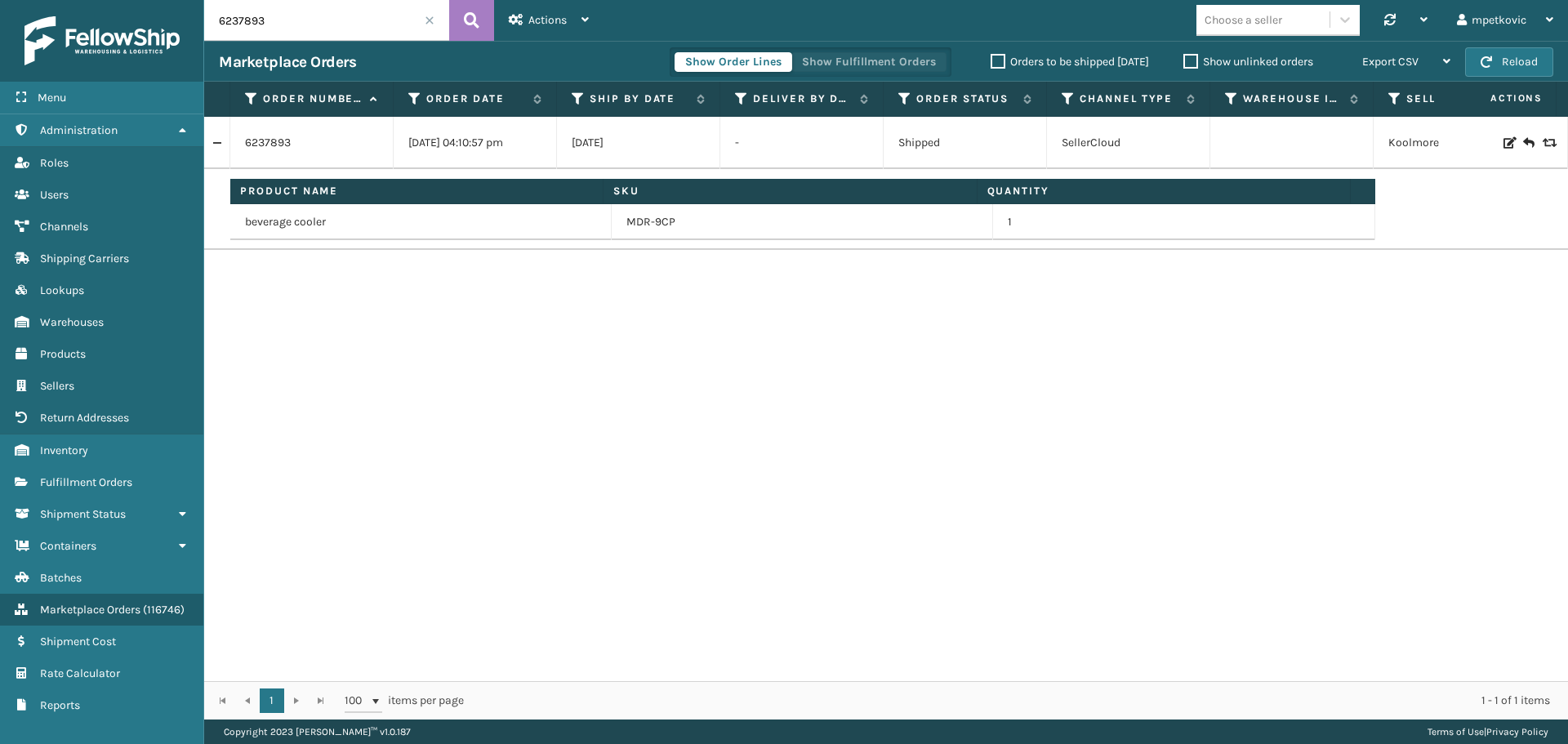
click at [885, 66] on button "Show Fulfillment Orders" at bounding box center [869, 62] width 155 height 20
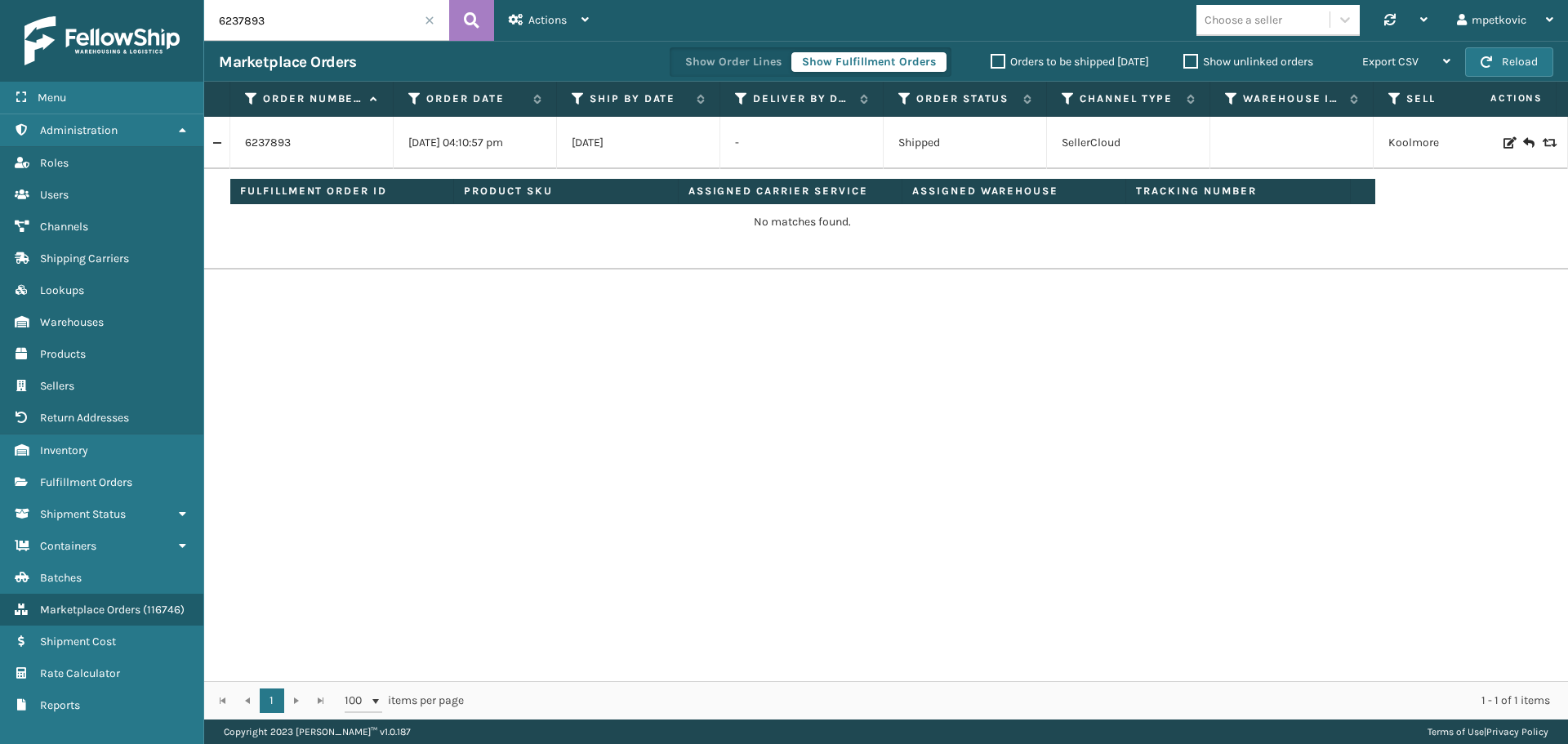
click at [290, 23] on input "6237893" at bounding box center [326, 21] width 245 height 41
paste input "531108"
type input "6531108"
click at [473, 13] on icon at bounding box center [471, 21] width 15 height 25
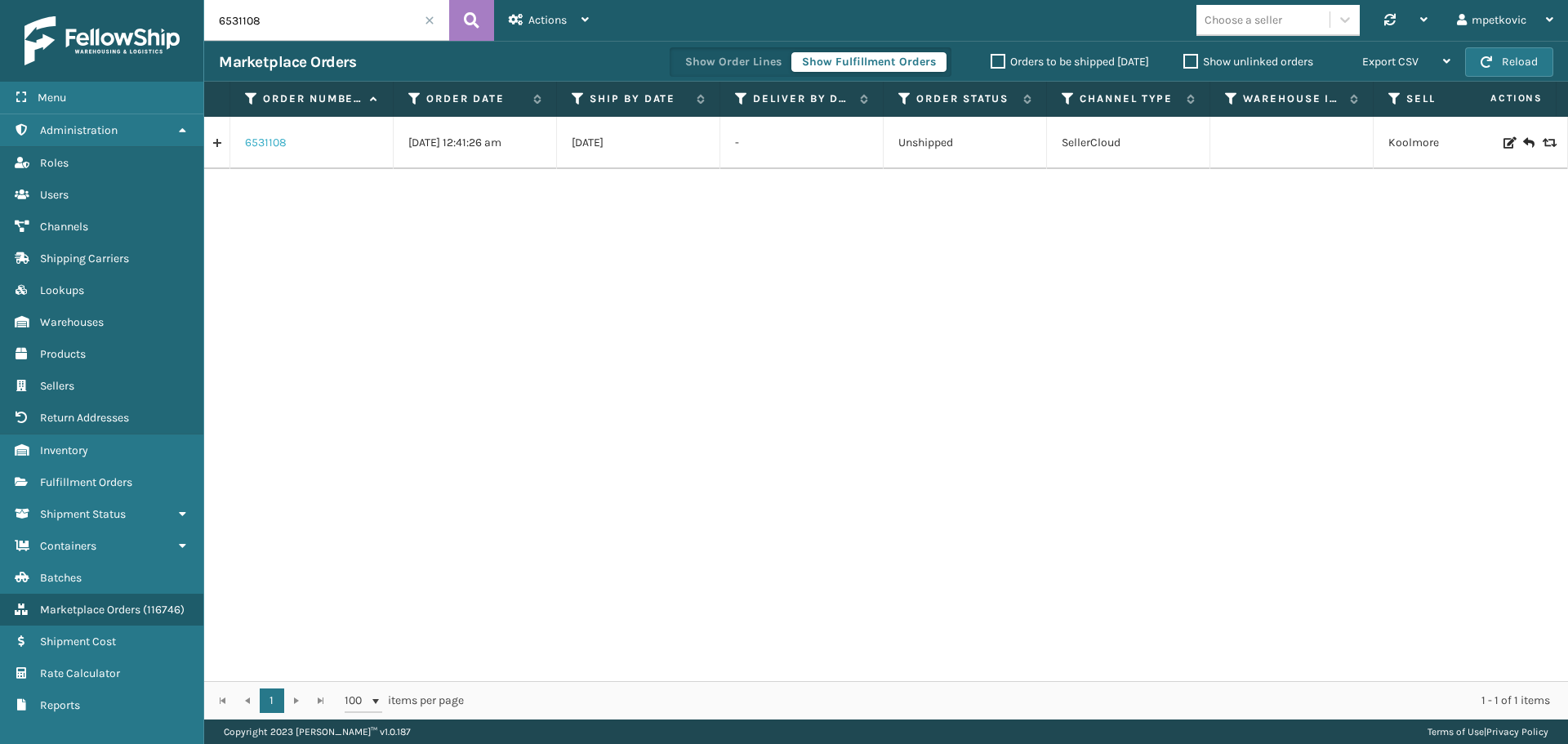
click at [283, 136] on link "6531108" at bounding box center [266, 142] width 42 height 16
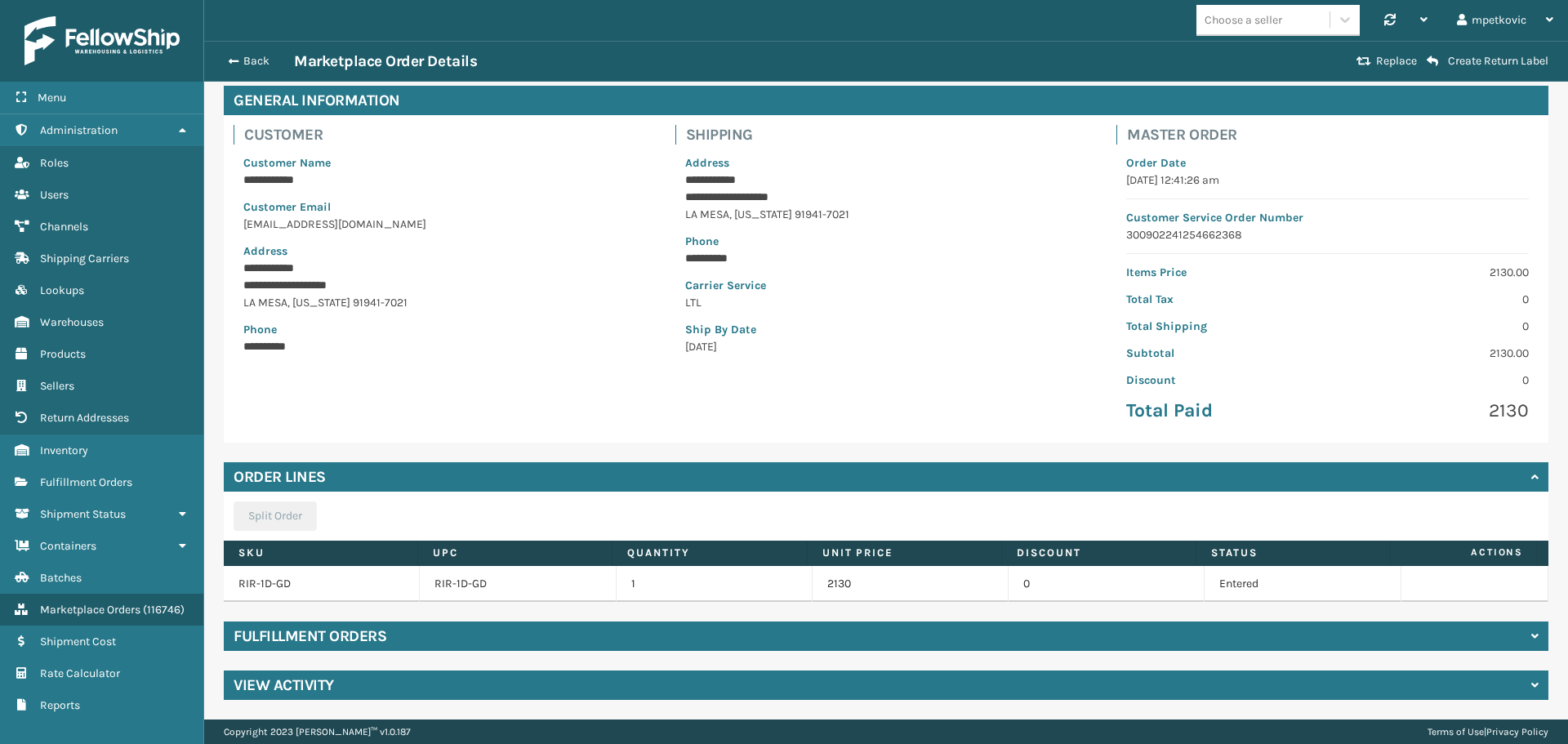
click at [433, 672] on div "View Activity" at bounding box center [886, 686] width 1325 height 29
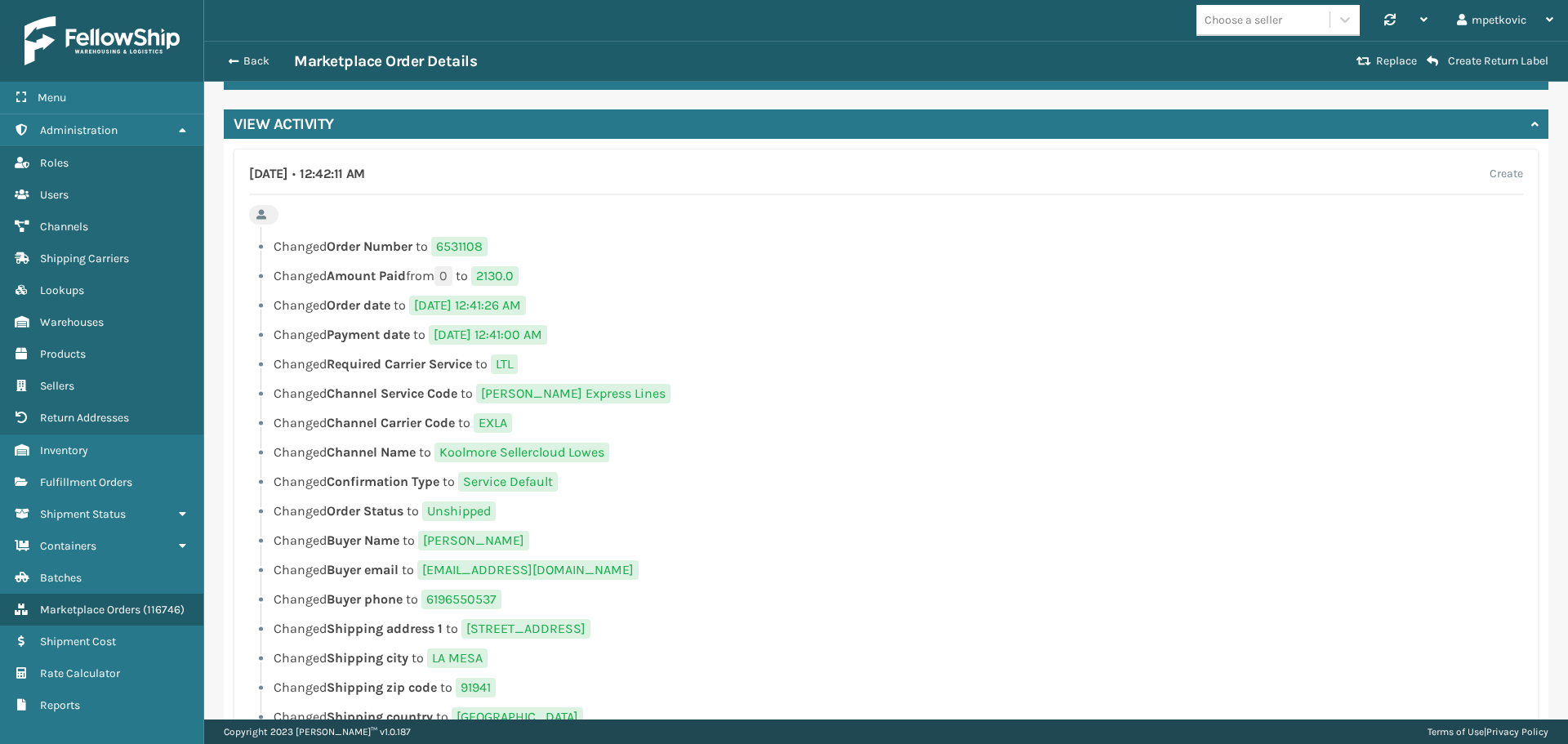
scroll to position [724, 0]
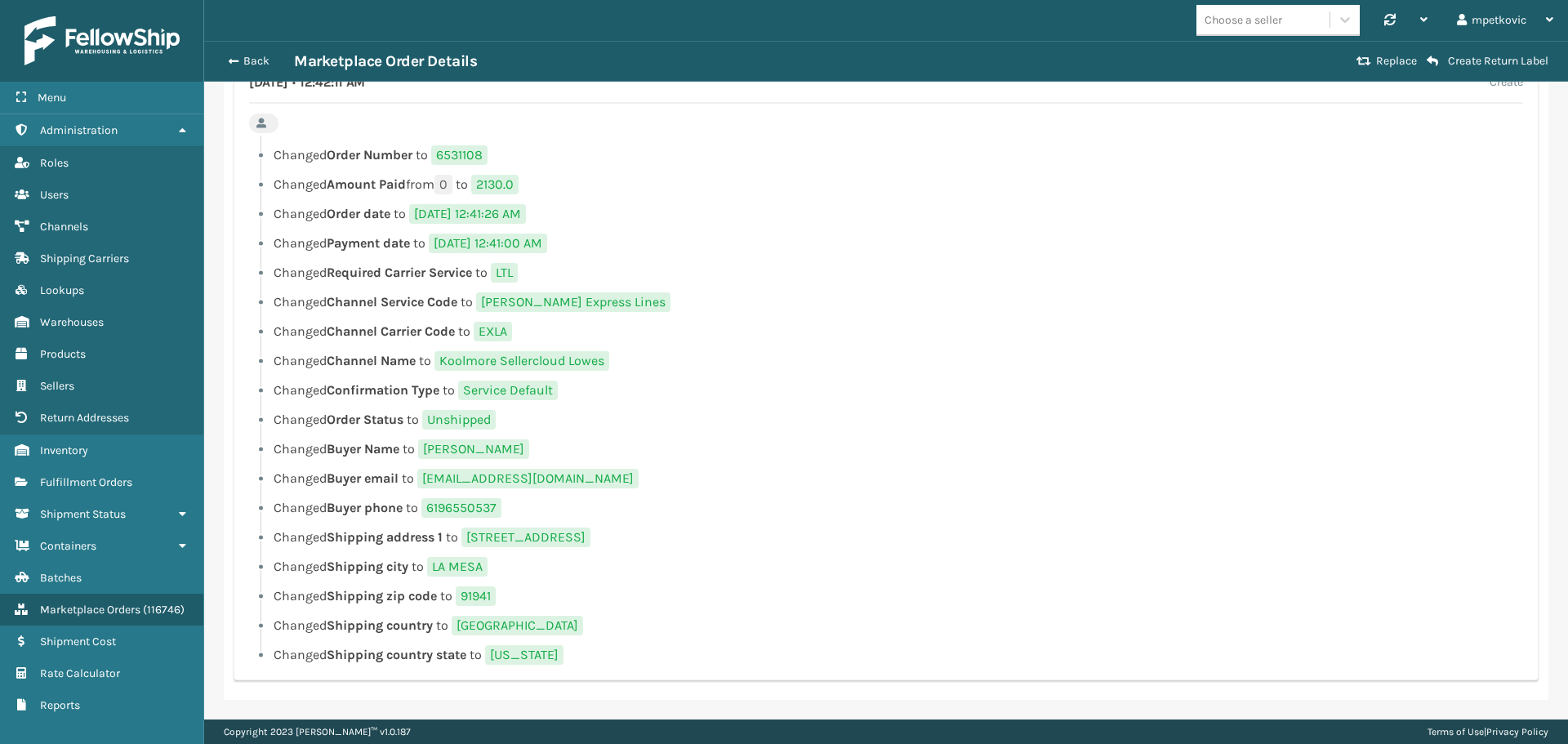
click at [885, 288] on ul "Changed Order Number to 6531108 Changed Amount Paid from 0 to 2130.0 Changed Or…" at bounding box center [886, 405] width 1274 height 519
click at [919, 223] on li "Changed Order date to [DATE] 12:41:26 AM" at bounding box center [886, 213] width 1274 height 20
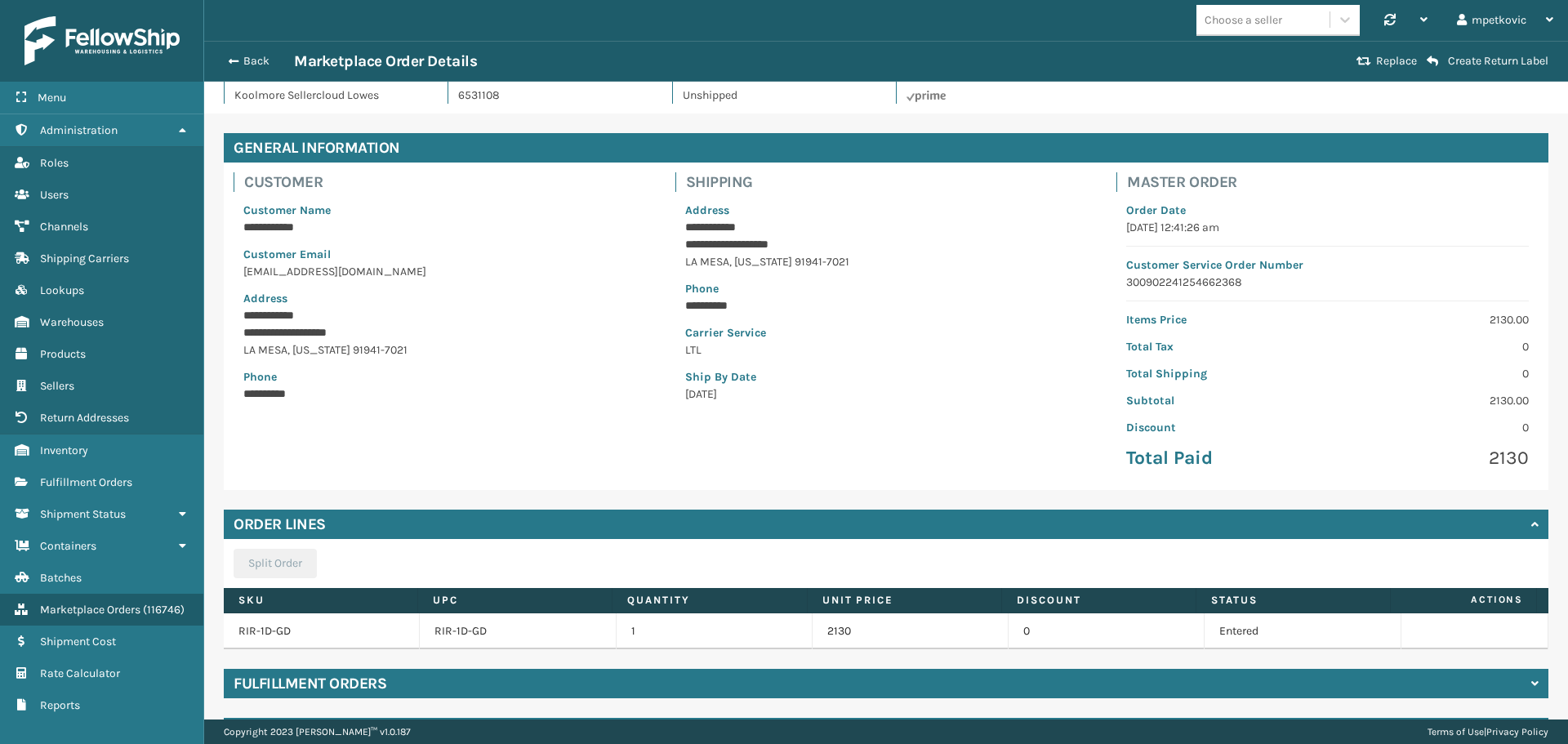
scroll to position [0, 0]
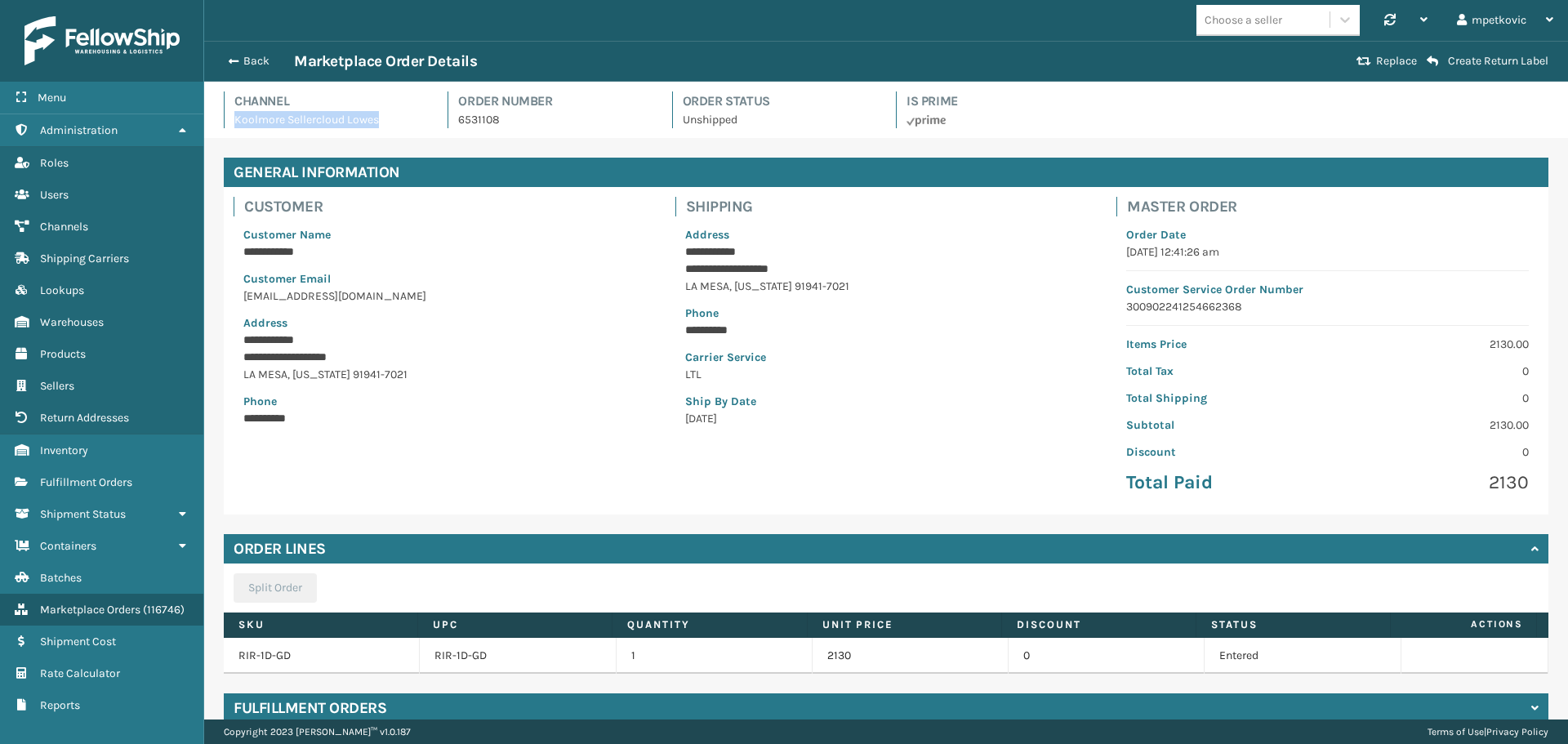
drag, startPoint x: 328, startPoint y: 122, endPoint x: 228, endPoint y: 122, distance: 100.0
click at [228, 122] on div "Channel Koolmore Sellercloud Lowes" at bounding box center [326, 110] width 204 height 37
copy p "Koolmore Sellercloud Lowes"
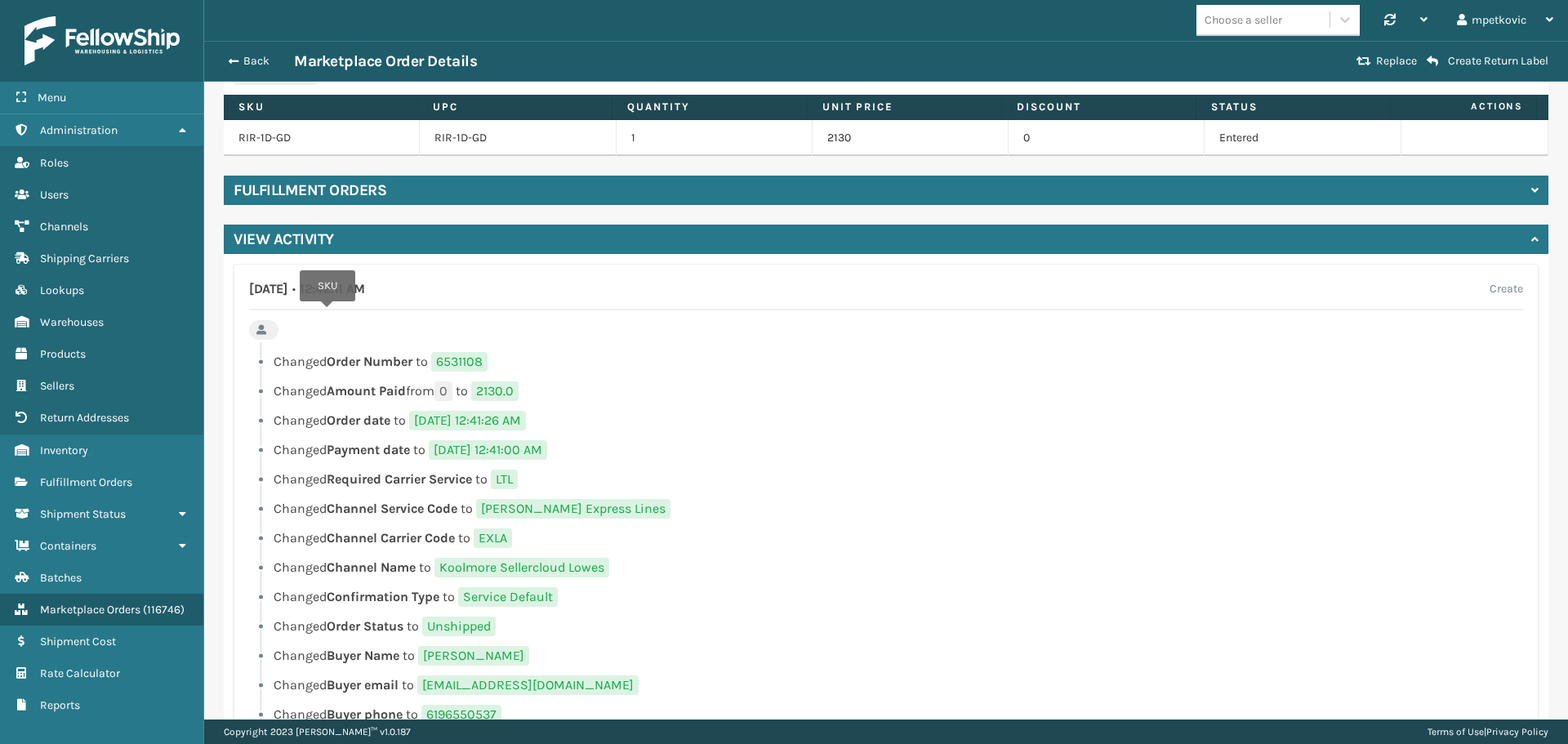
scroll to position [572, 0]
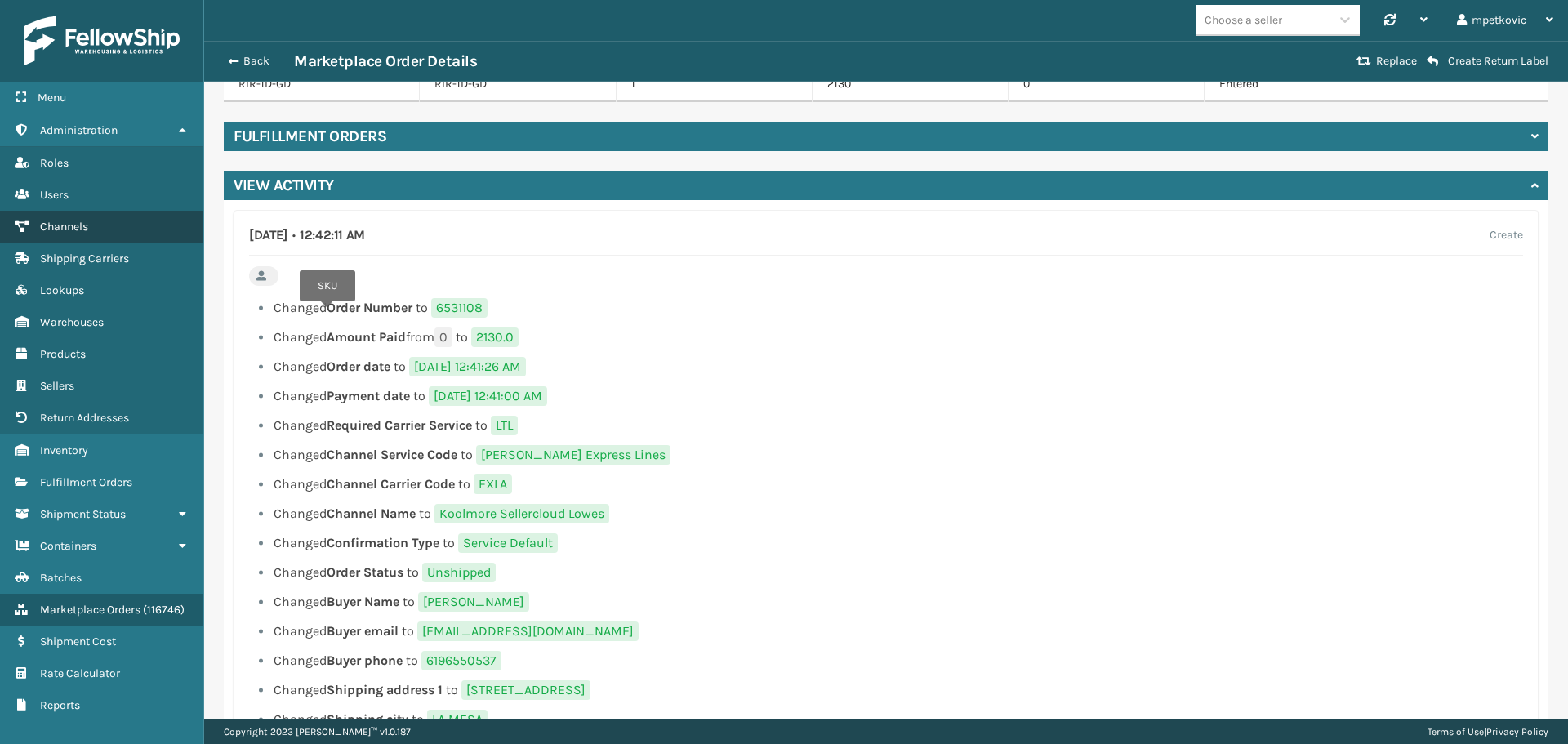
click at [105, 227] on link "Channels" at bounding box center [101, 226] width 203 height 32
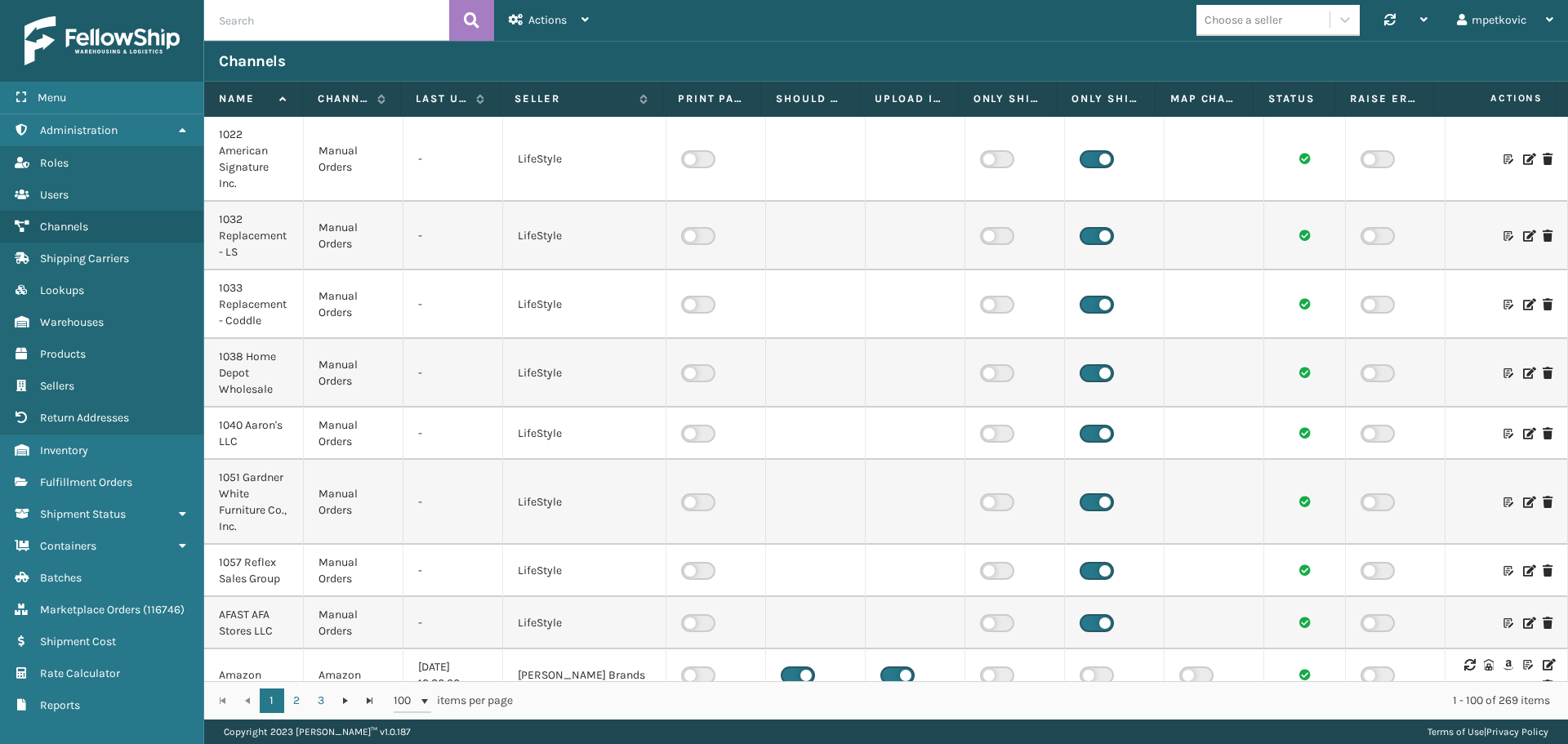
click at [308, 27] on input "text" at bounding box center [326, 21] width 245 height 41
paste input "Koolmore Sellercloud Lowes"
type input "Koolmore Sellercloud Lowes"
click at [488, 21] on button at bounding box center [471, 21] width 45 height 41
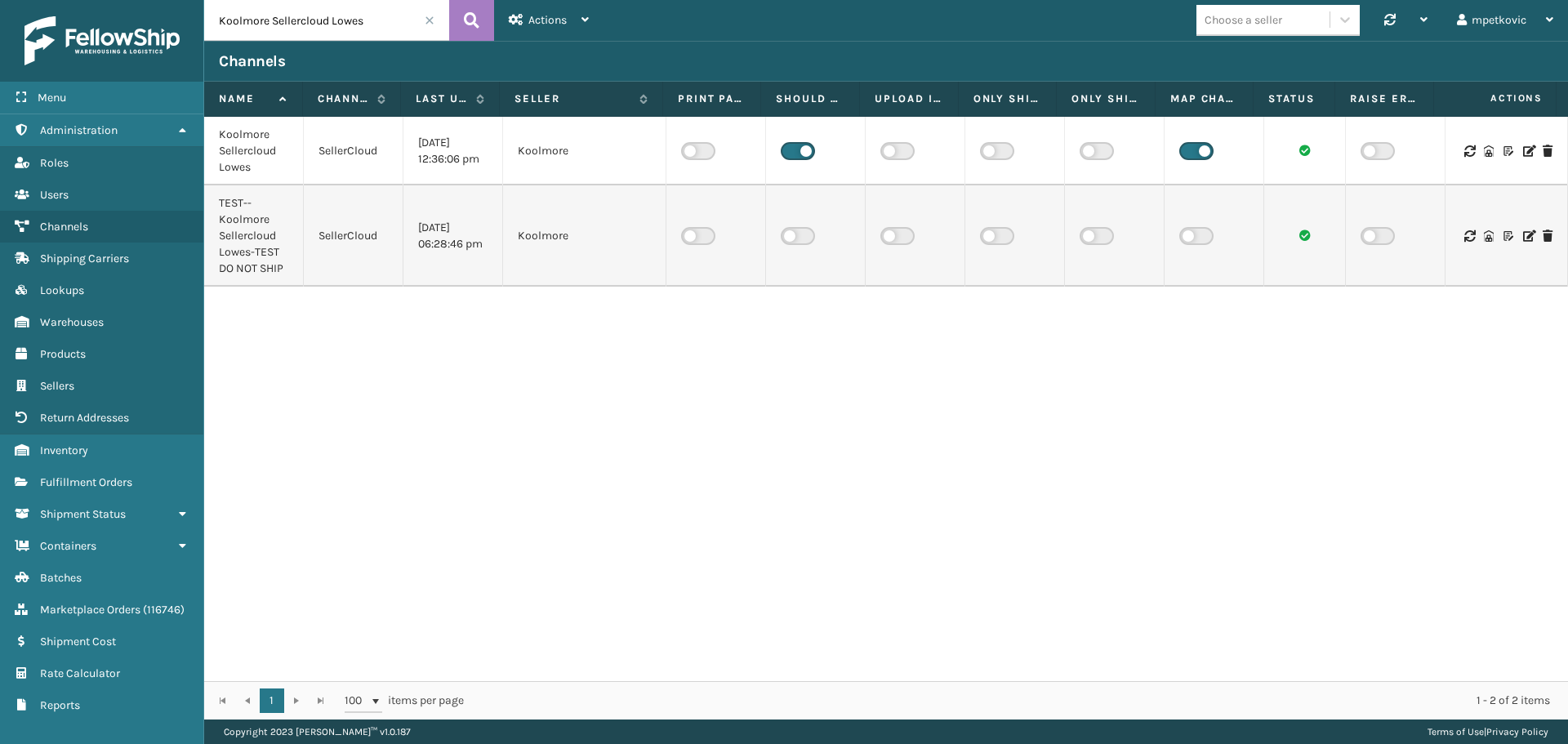
click at [1523, 151] on icon at bounding box center [1528, 151] width 9 height 11
